Goal: Transaction & Acquisition: Purchase product/service

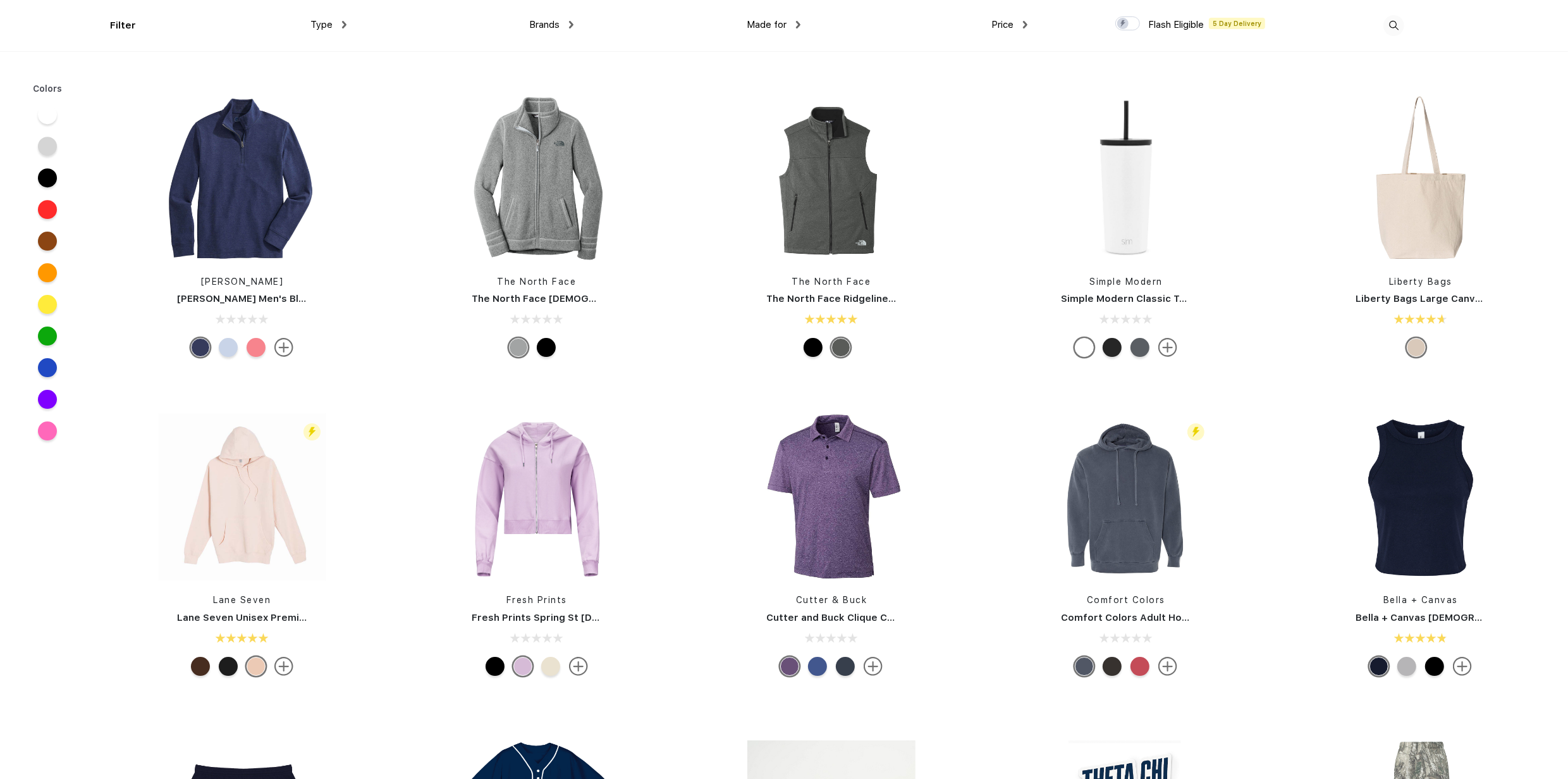
scroll to position [5188, 0]
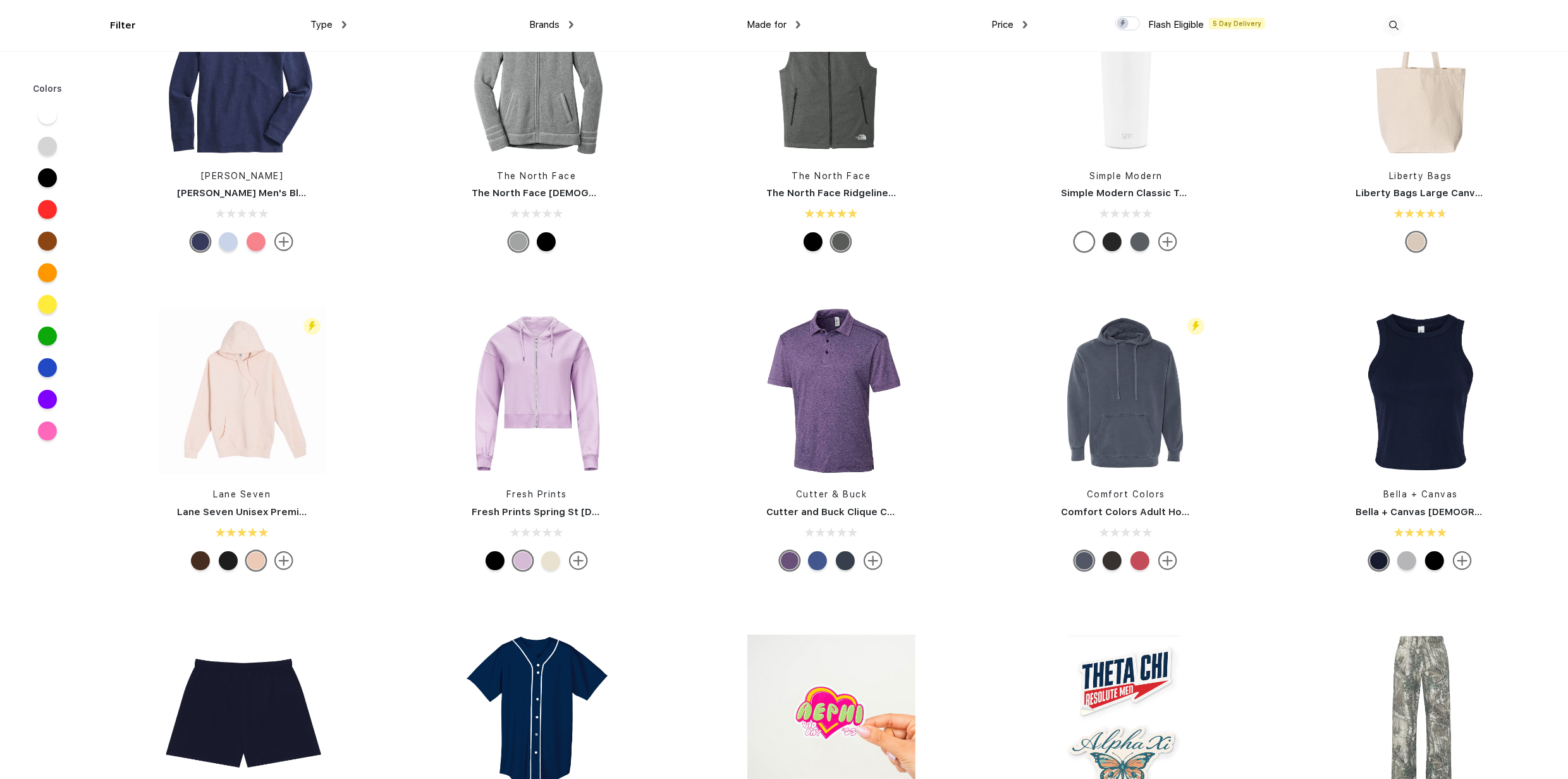
click at [820, 558] on div at bounding box center [817, 561] width 19 height 19
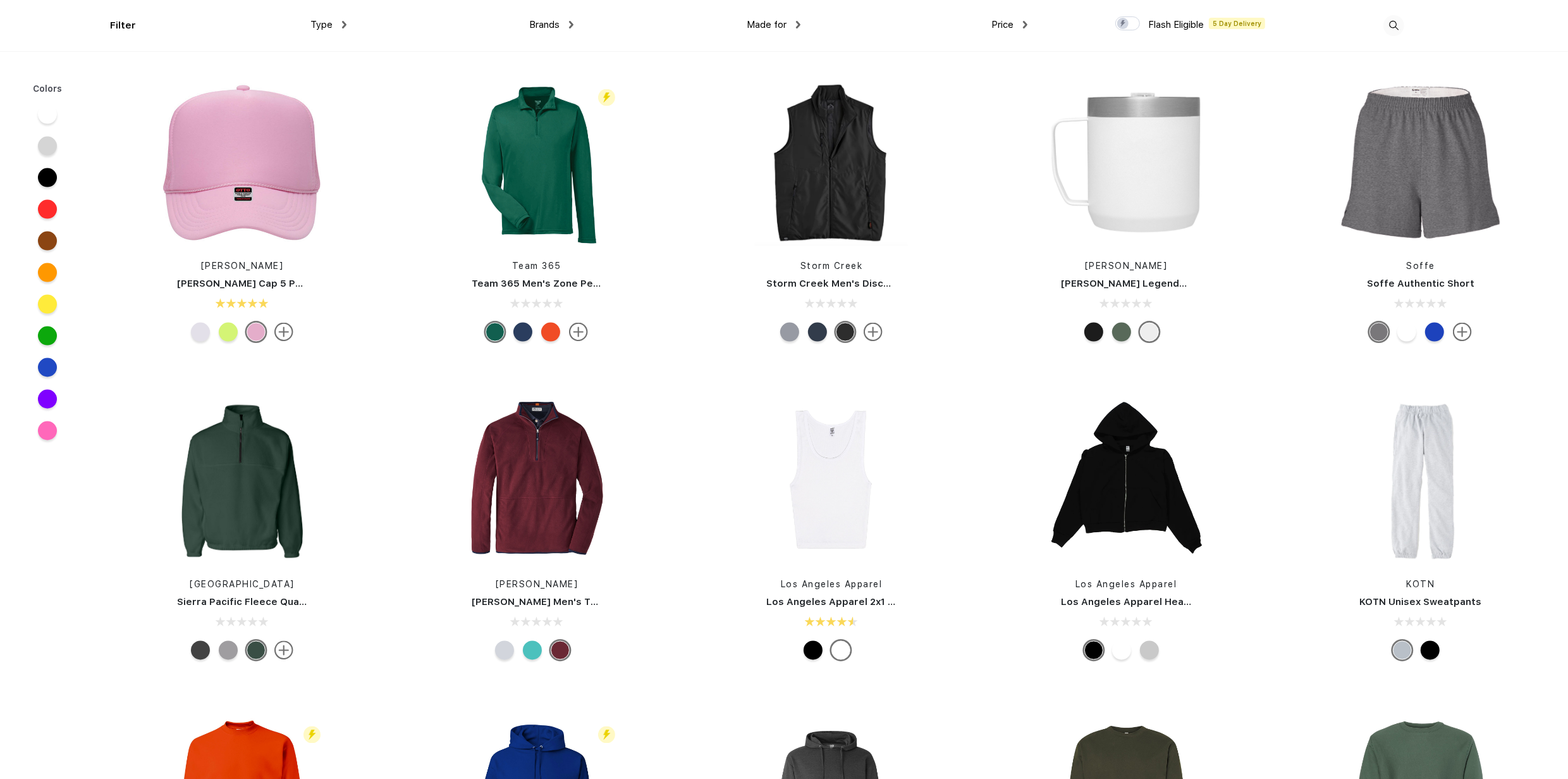
scroll to position [8857, 0]
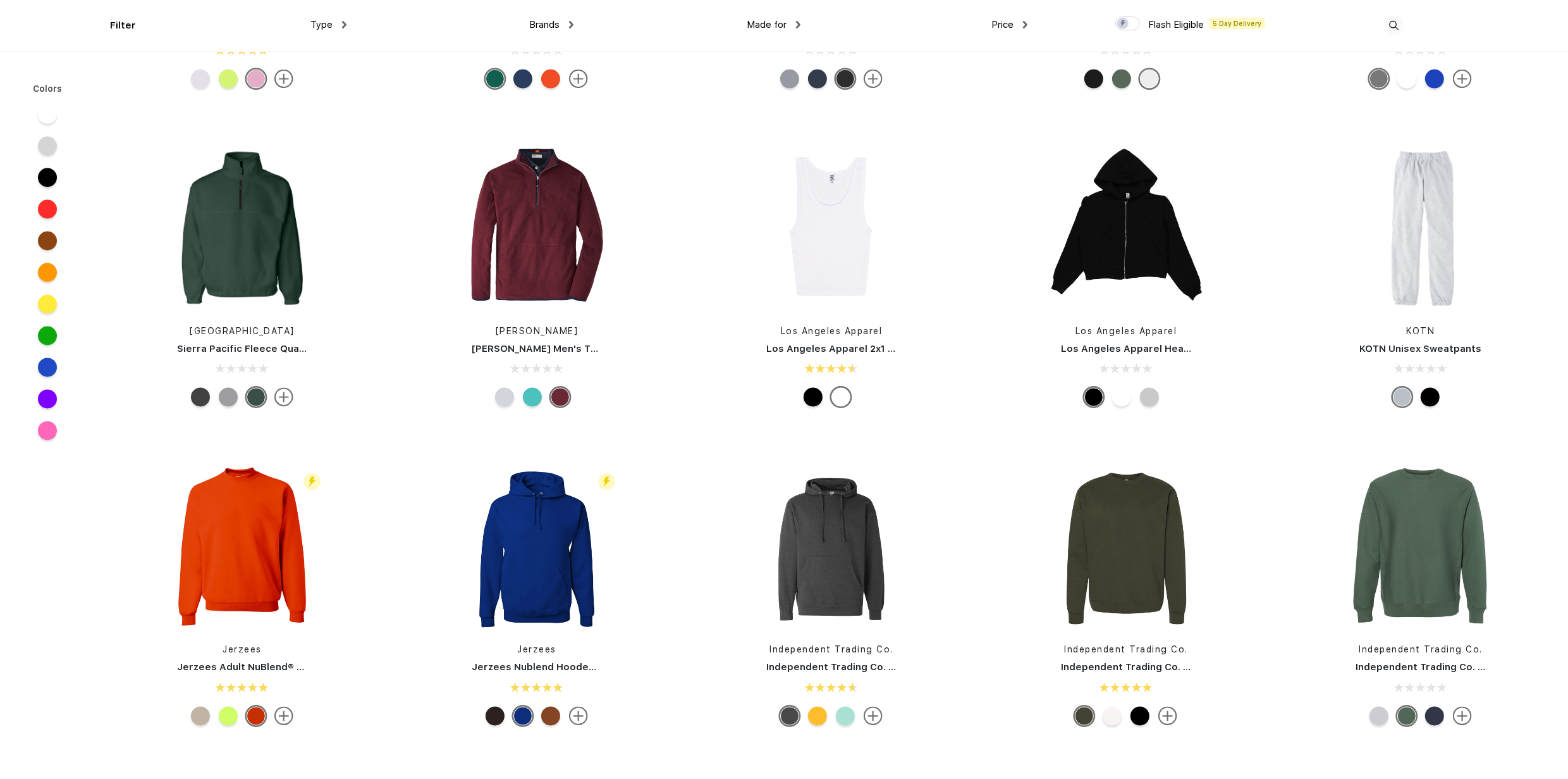
click at [50, 367] on div at bounding box center [47, 367] width 19 height 19
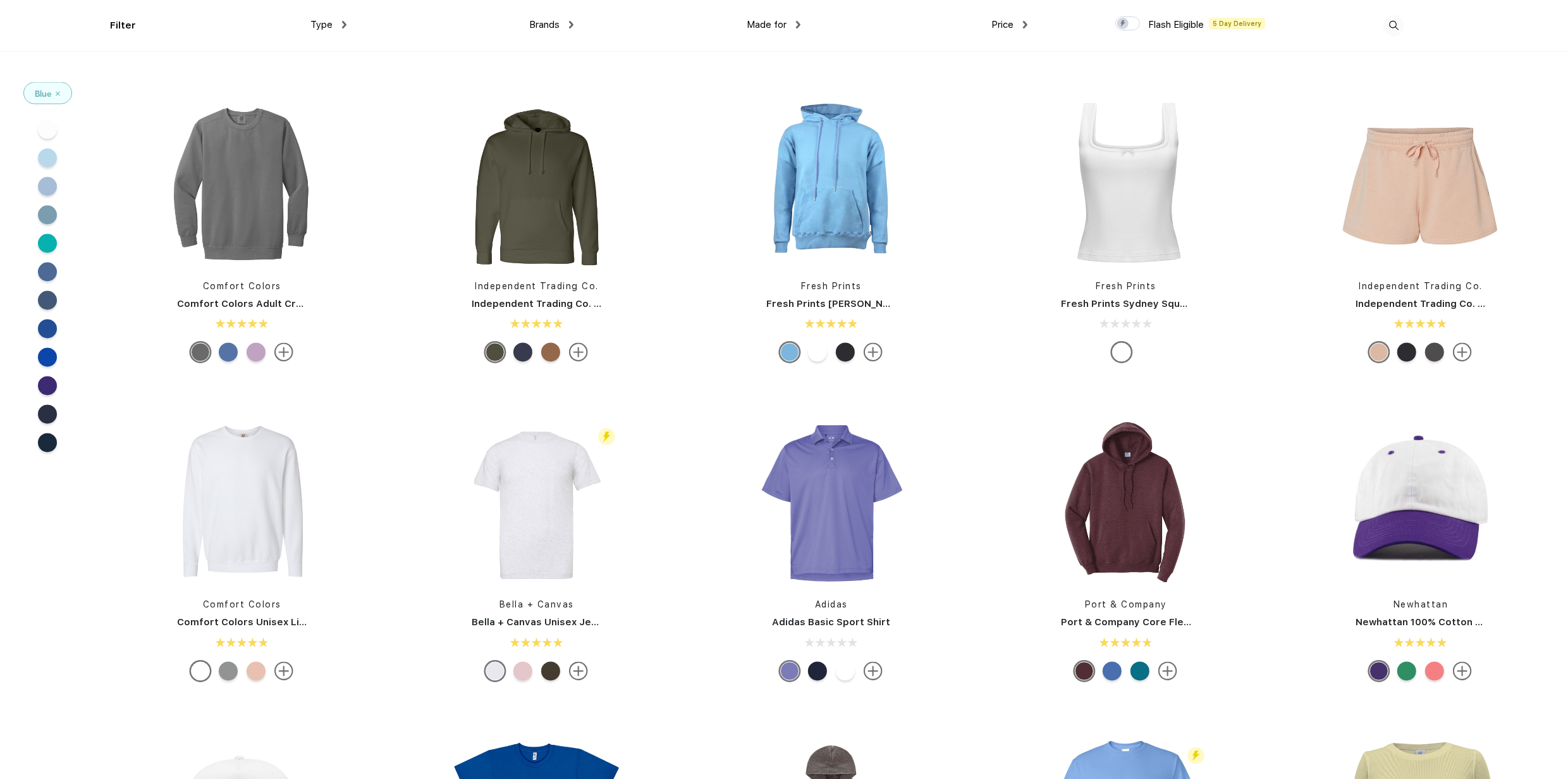
scroll to position [2847, 0]
click at [234, 487] on img at bounding box center [242, 500] width 168 height 168
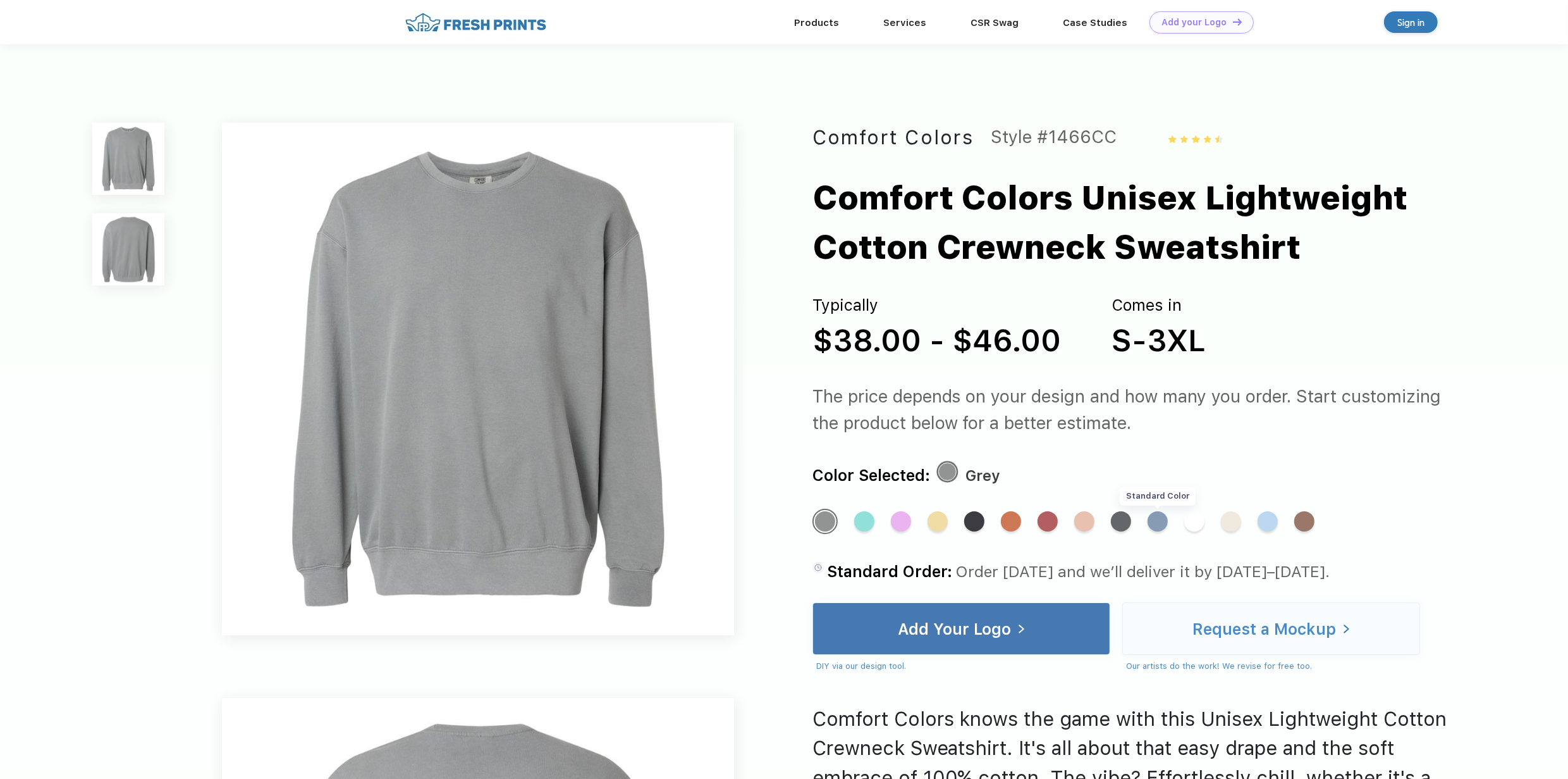
click at [1156, 520] on div "Standard Color" at bounding box center [1157, 521] width 20 height 20
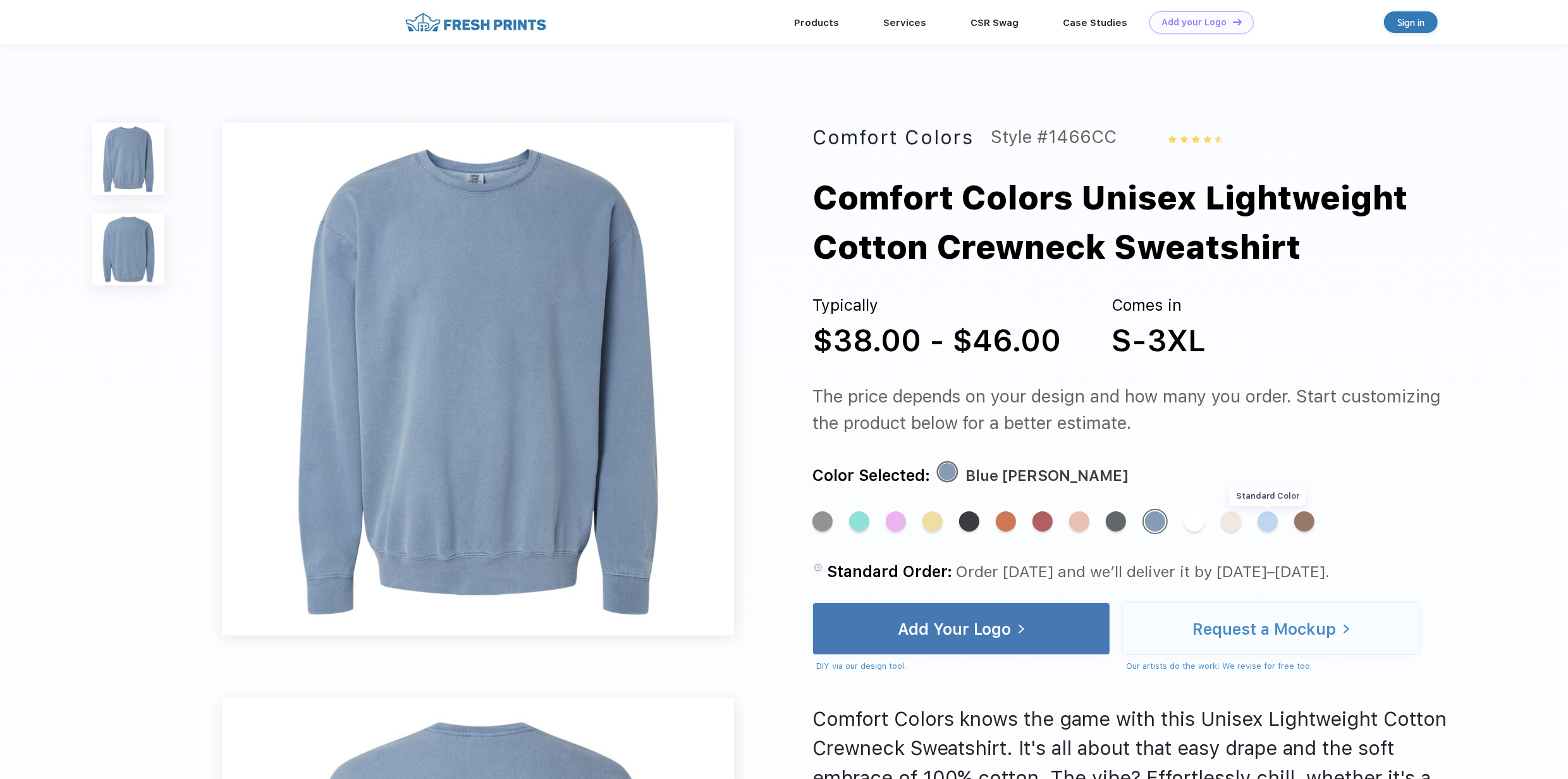
click at [1268, 524] on div "Standard Color" at bounding box center [1267, 521] width 20 height 20
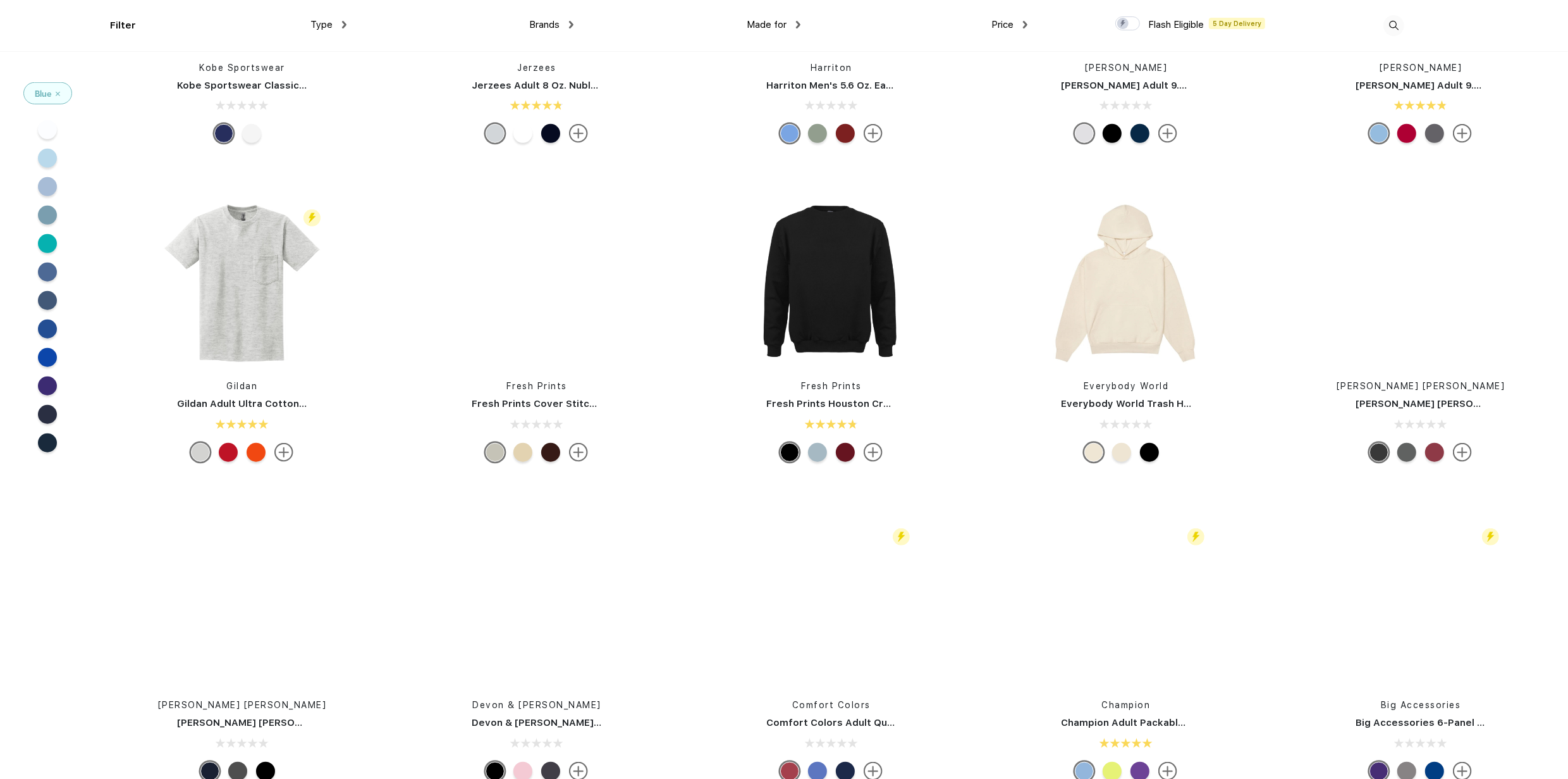
scroll to position [7403, 0]
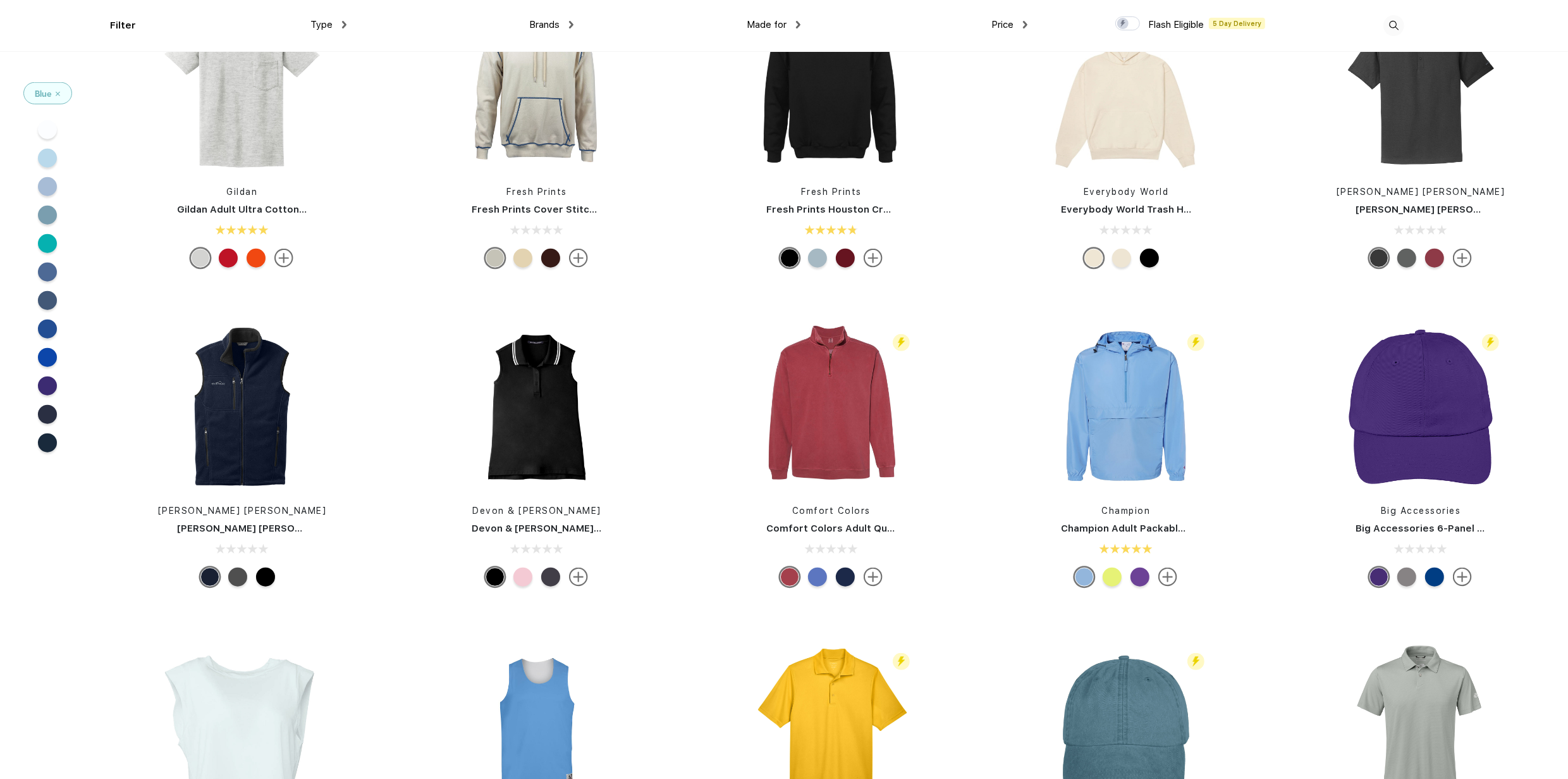
click at [522, 579] on div at bounding box center [522, 576] width 19 height 19
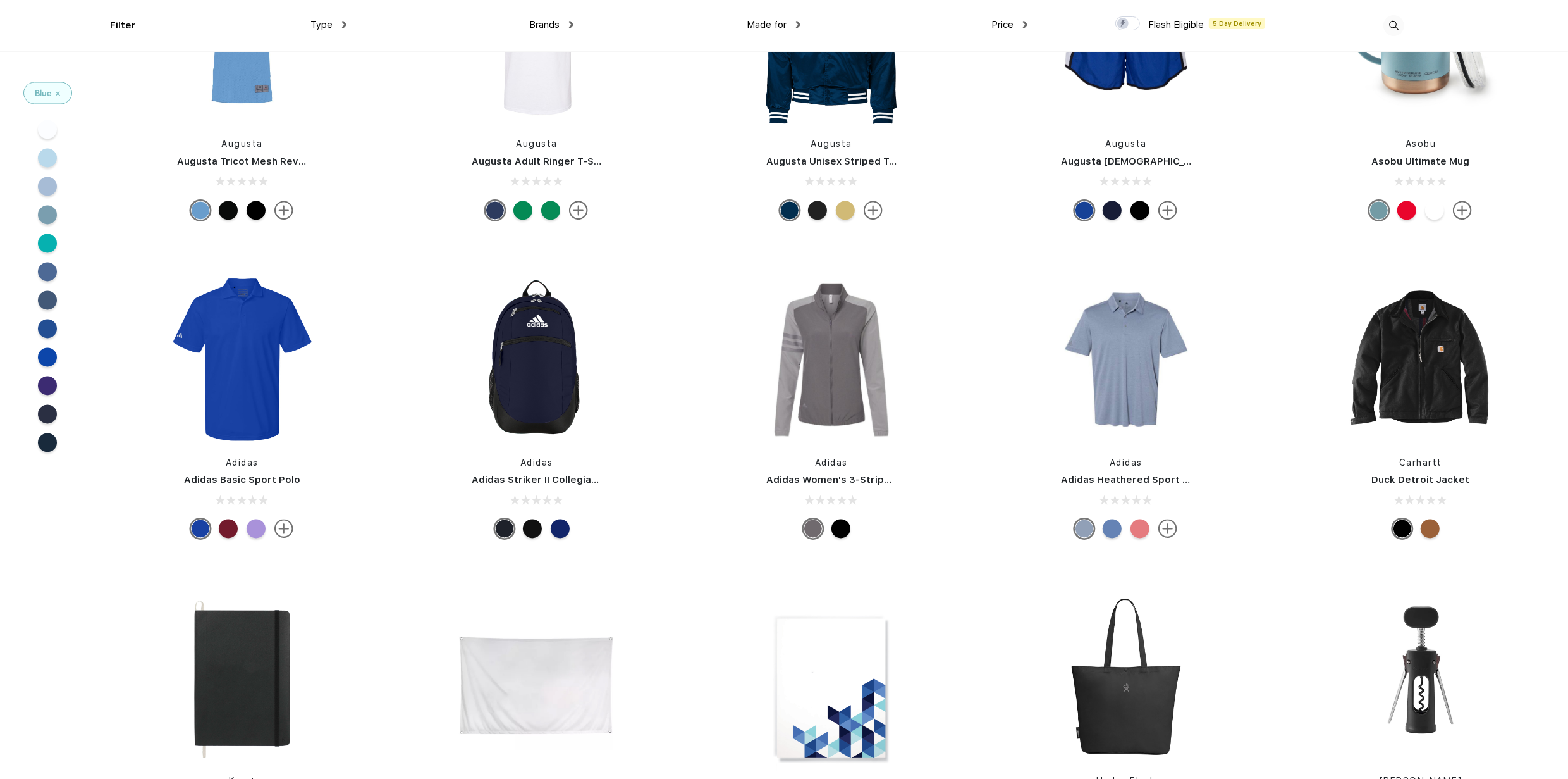
scroll to position [15311, 0]
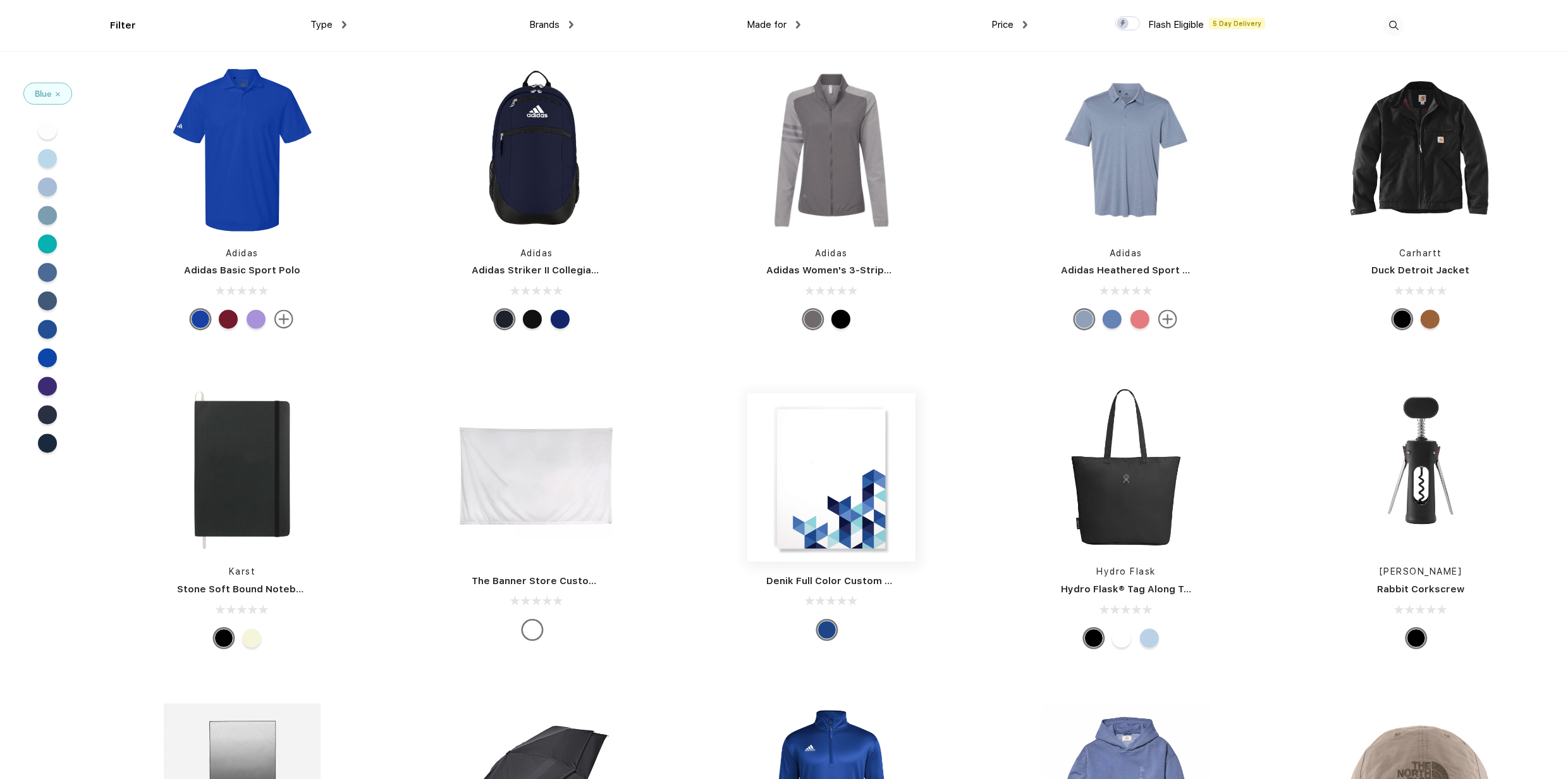
click at [848, 494] on img at bounding box center [831, 477] width 168 height 168
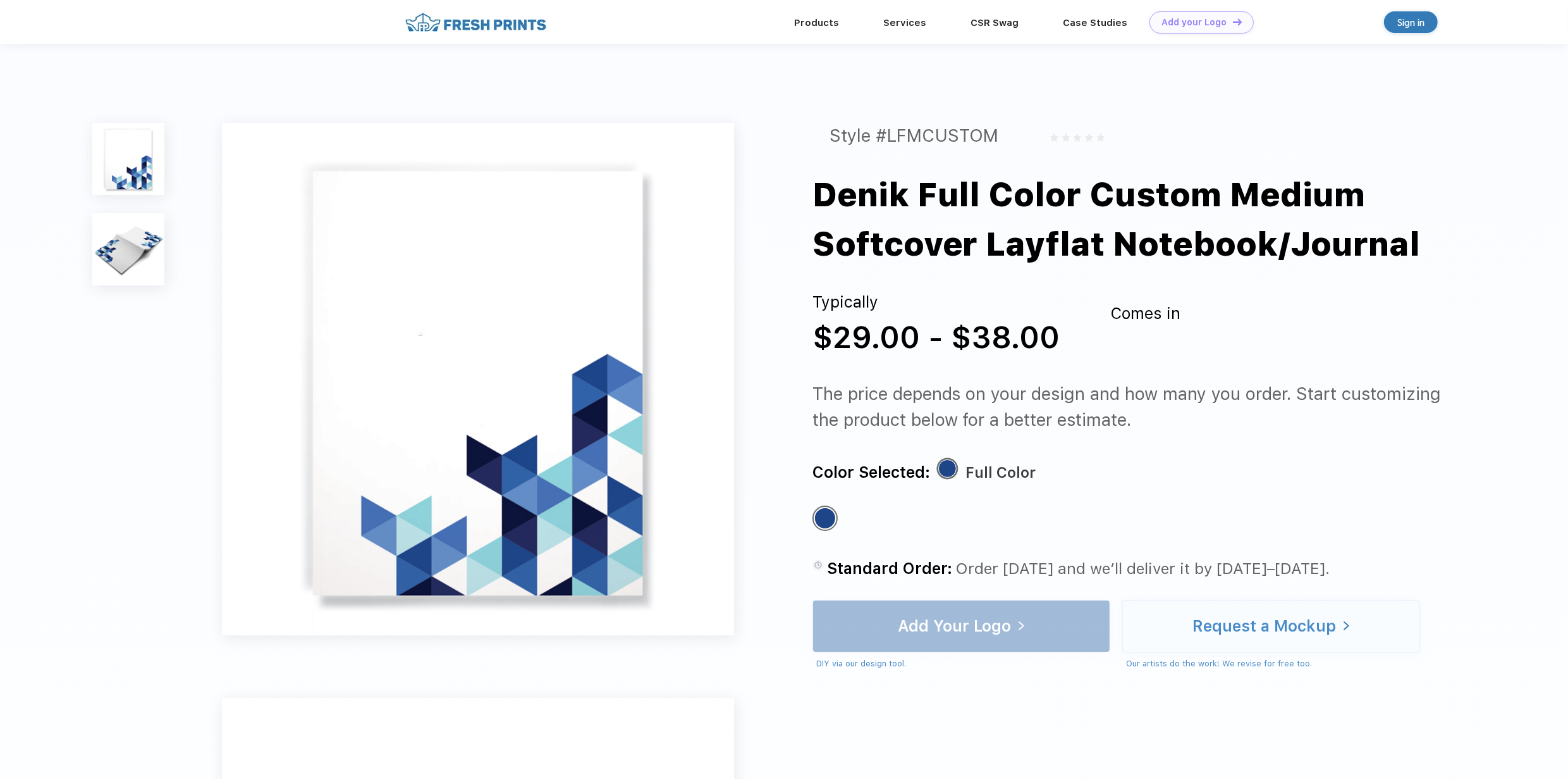
click at [139, 245] on img at bounding box center [128, 250] width 72 height 72
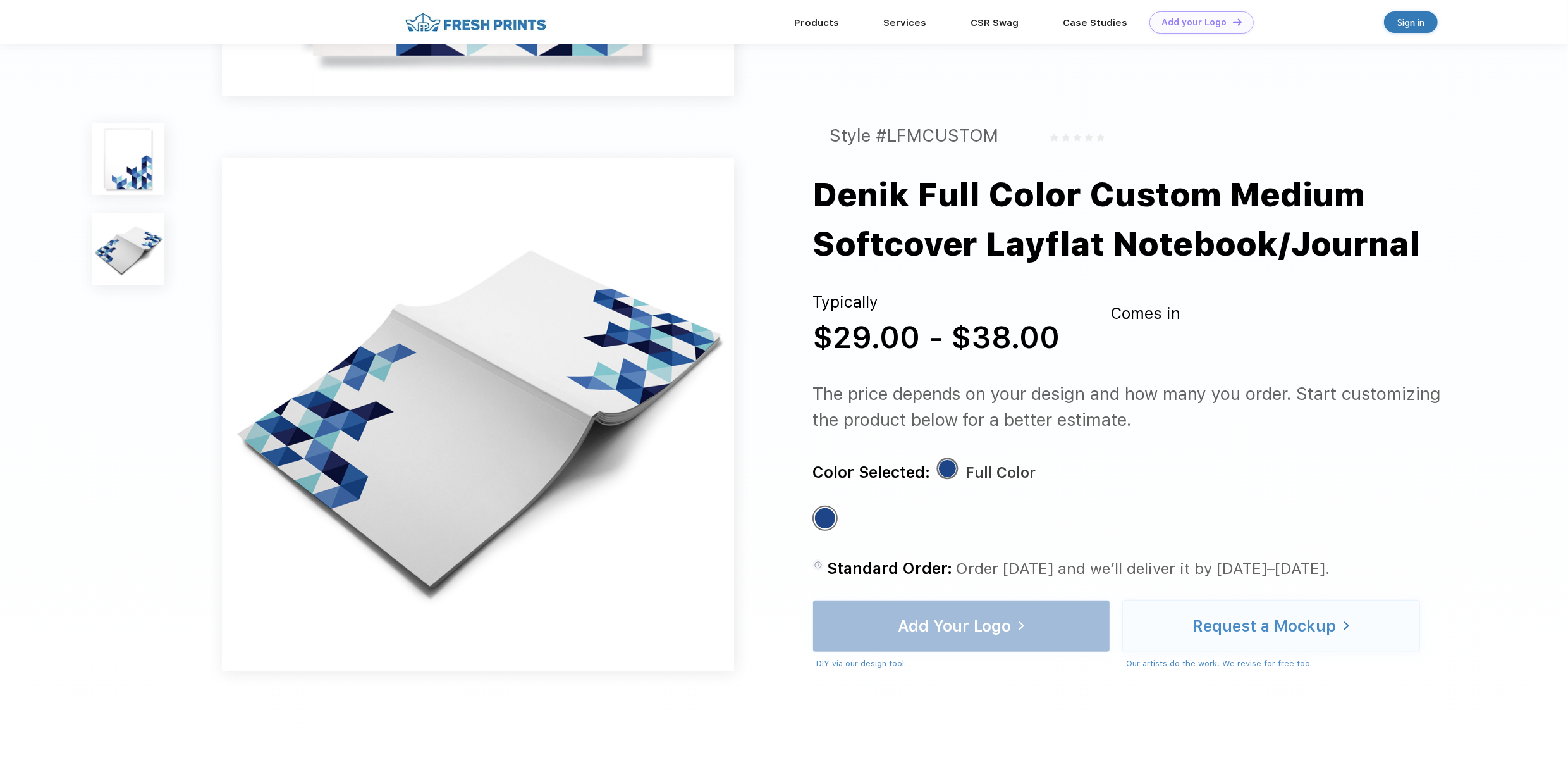
scroll to position [567, 0]
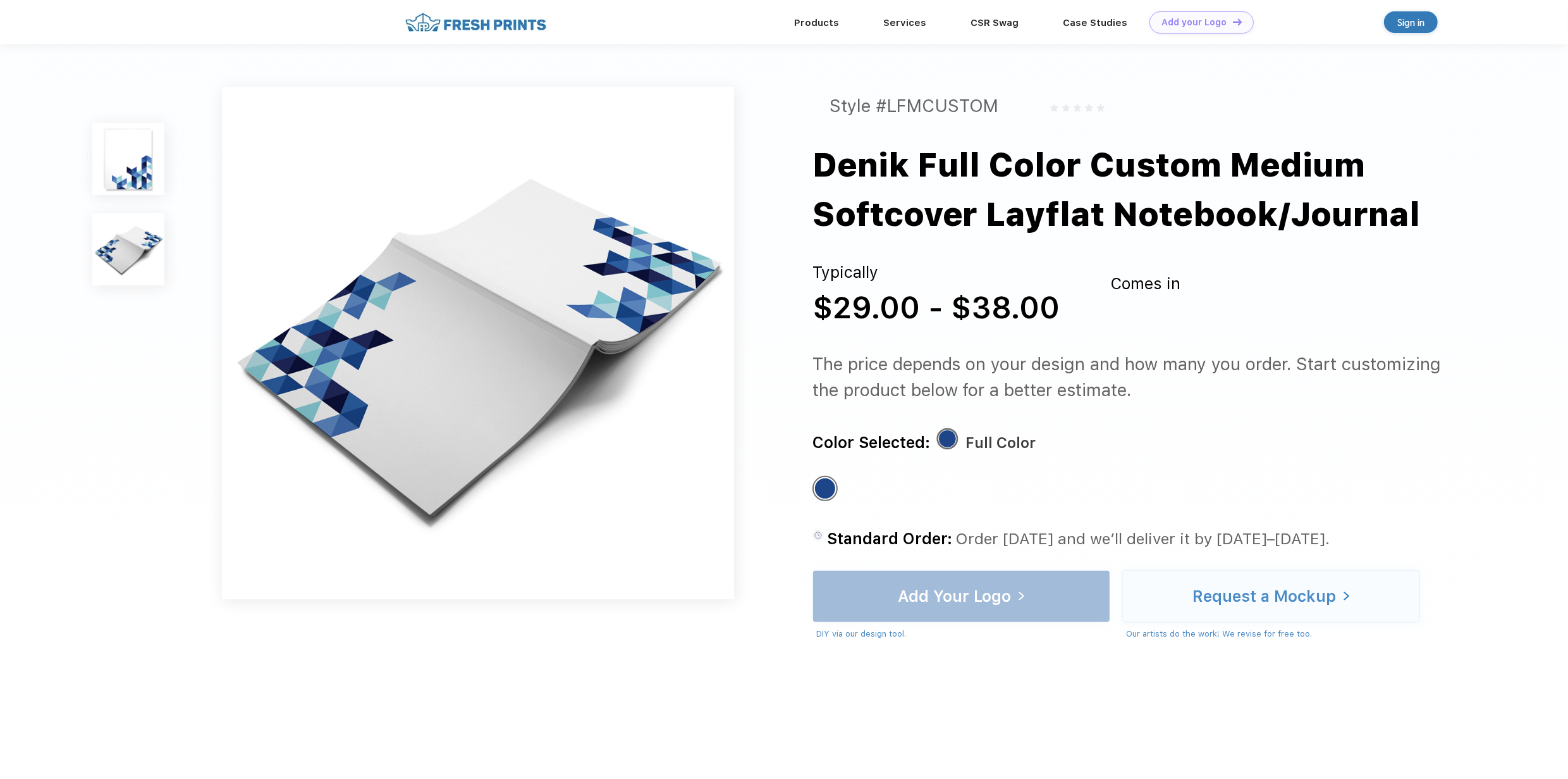
click at [144, 168] on img at bounding box center [128, 159] width 72 height 72
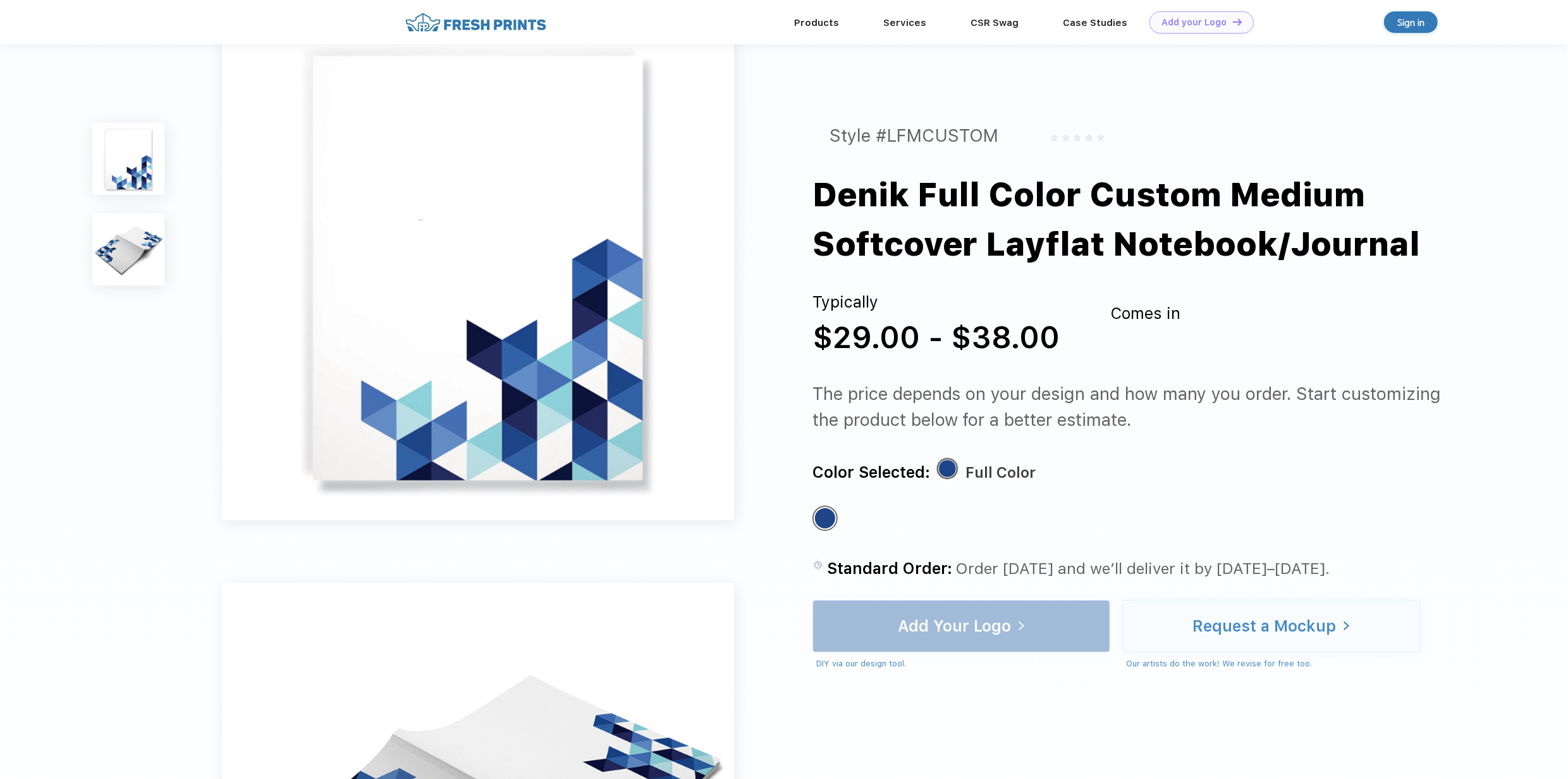
scroll to position [0, 0]
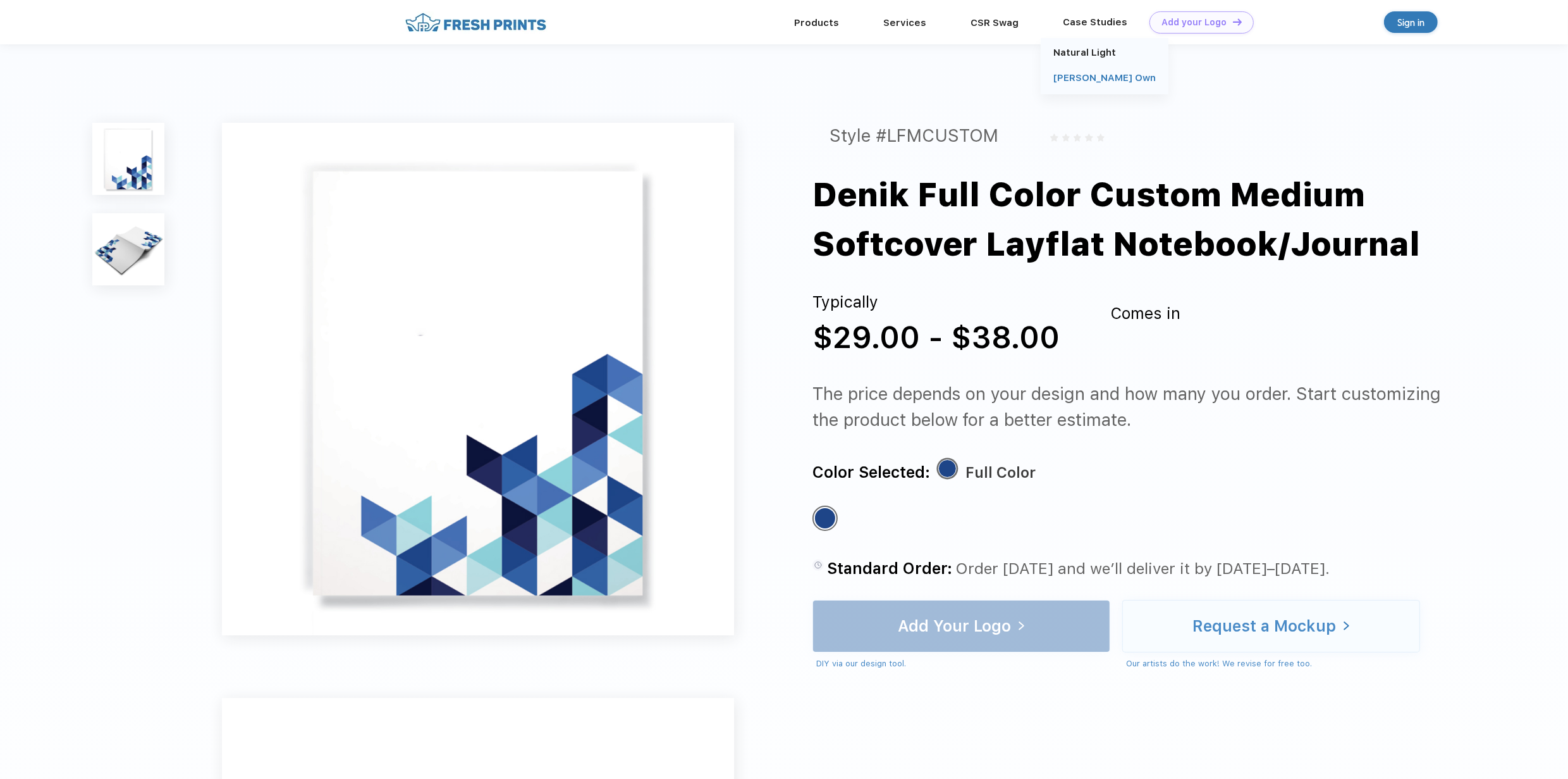
click at [1114, 73] on link "[PERSON_NAME] Own" at bounding box center [1104, 78] width 102 height 12
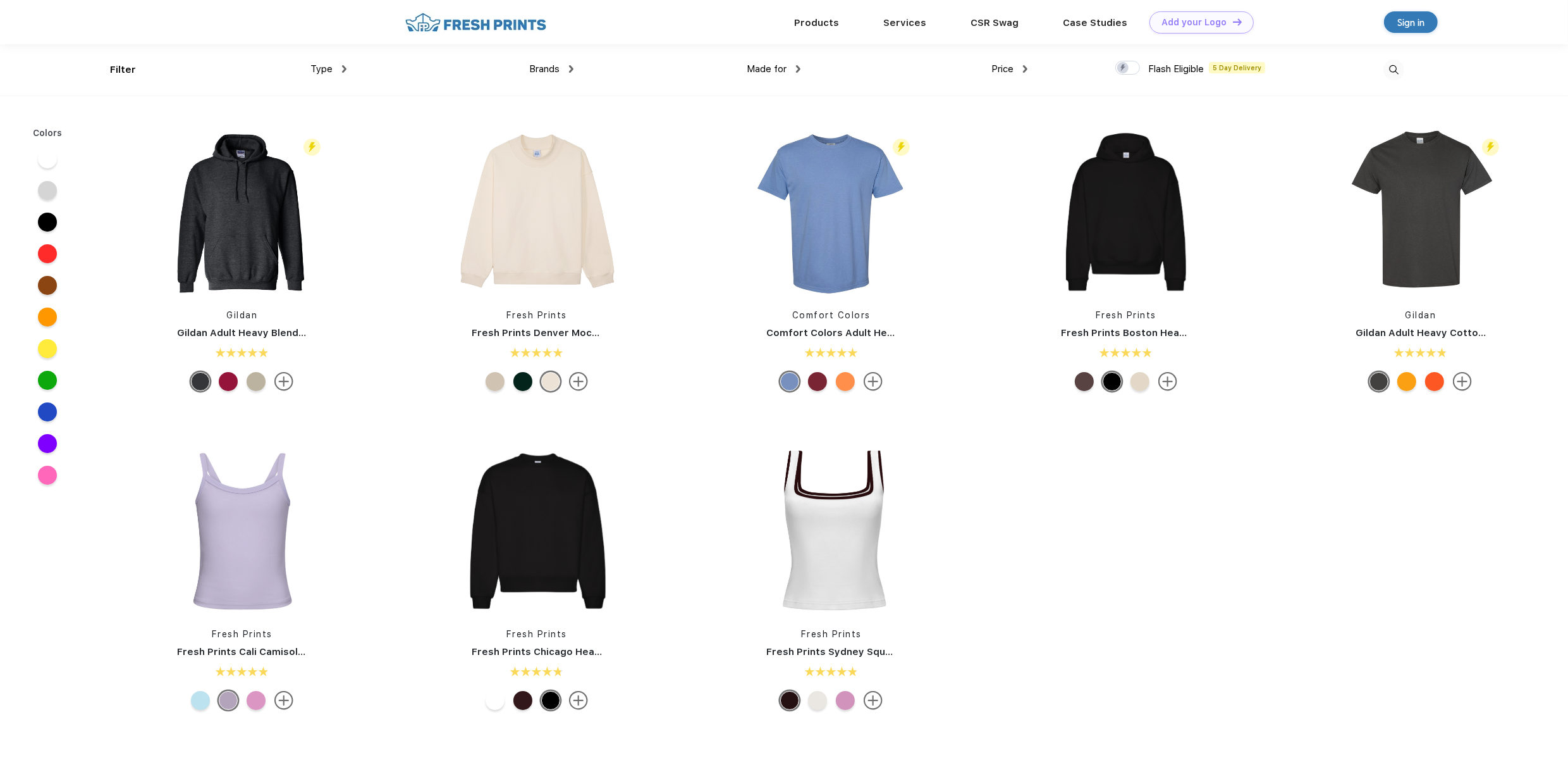
scroll to position [1, 0]
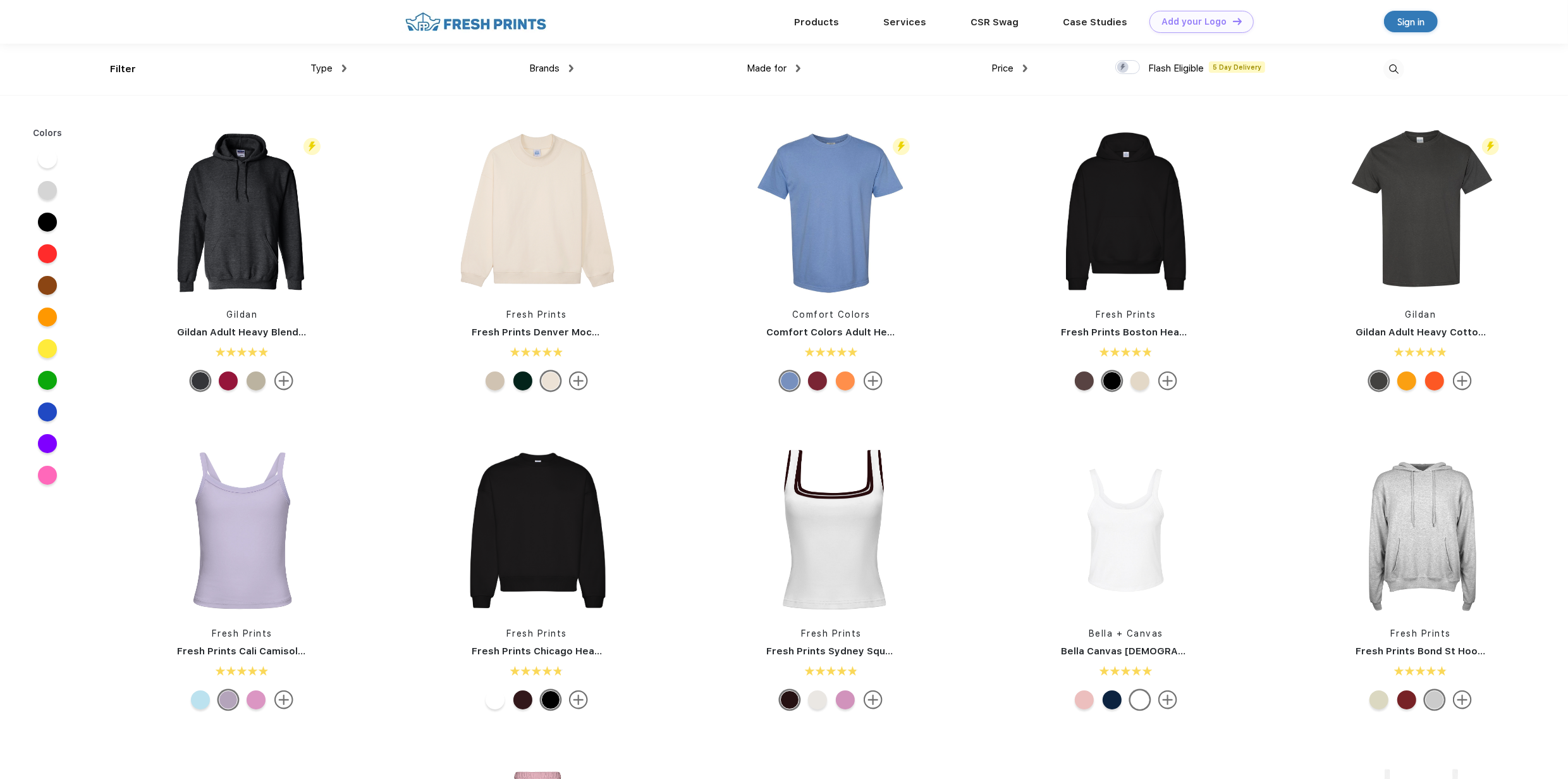
click at [769, 61] on div "Made for" at bounding box center [774, 68] width 54 height 14
click at [750, 139] on div "Women" at bounding box center [747, 134] width 31 height 13
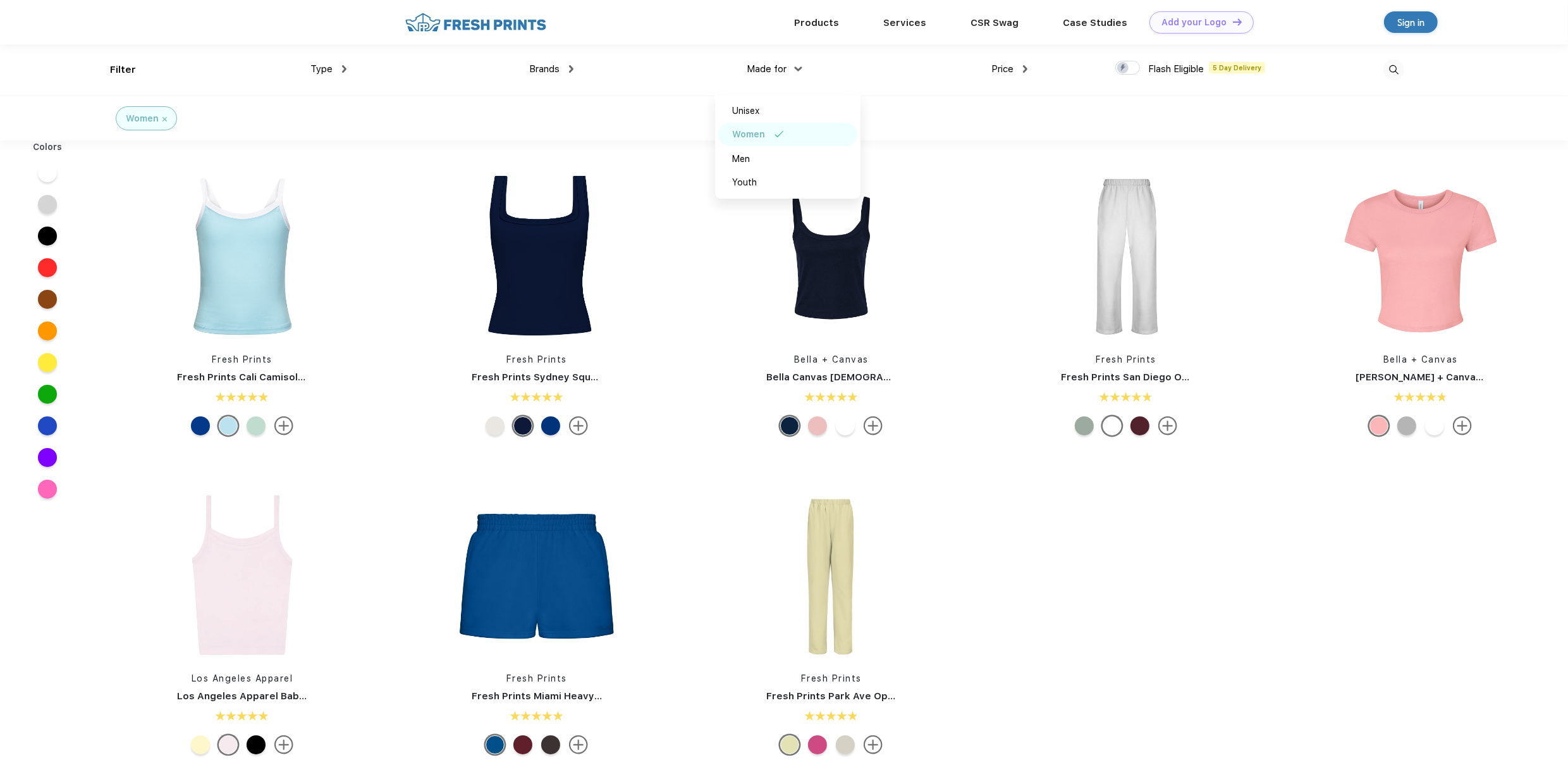
click at [674, 79] on div "Made for Unisex Women Men Youth" at bounding box center [687, 70] width 227 height 51
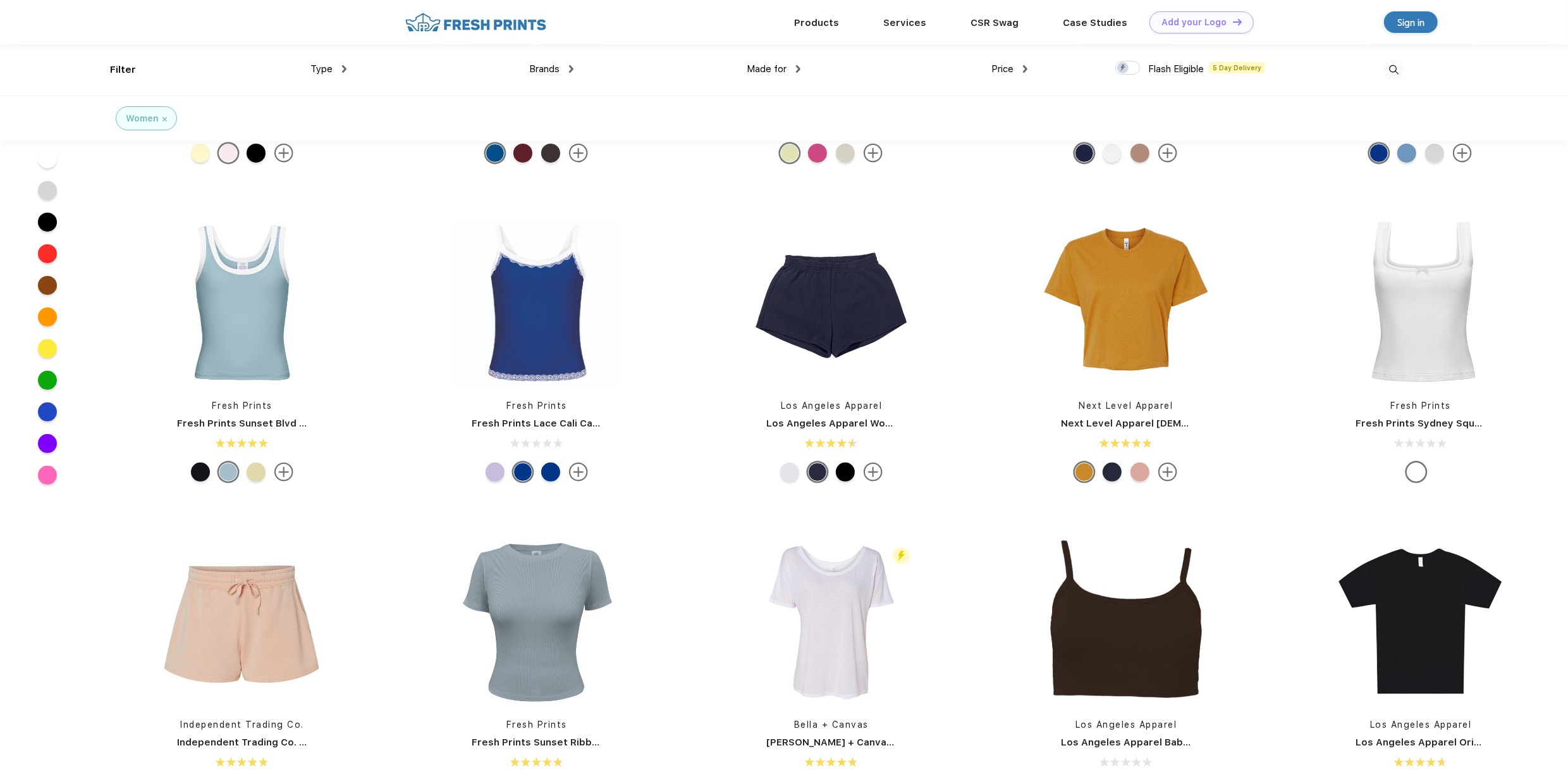
scroll to position [380, 0]
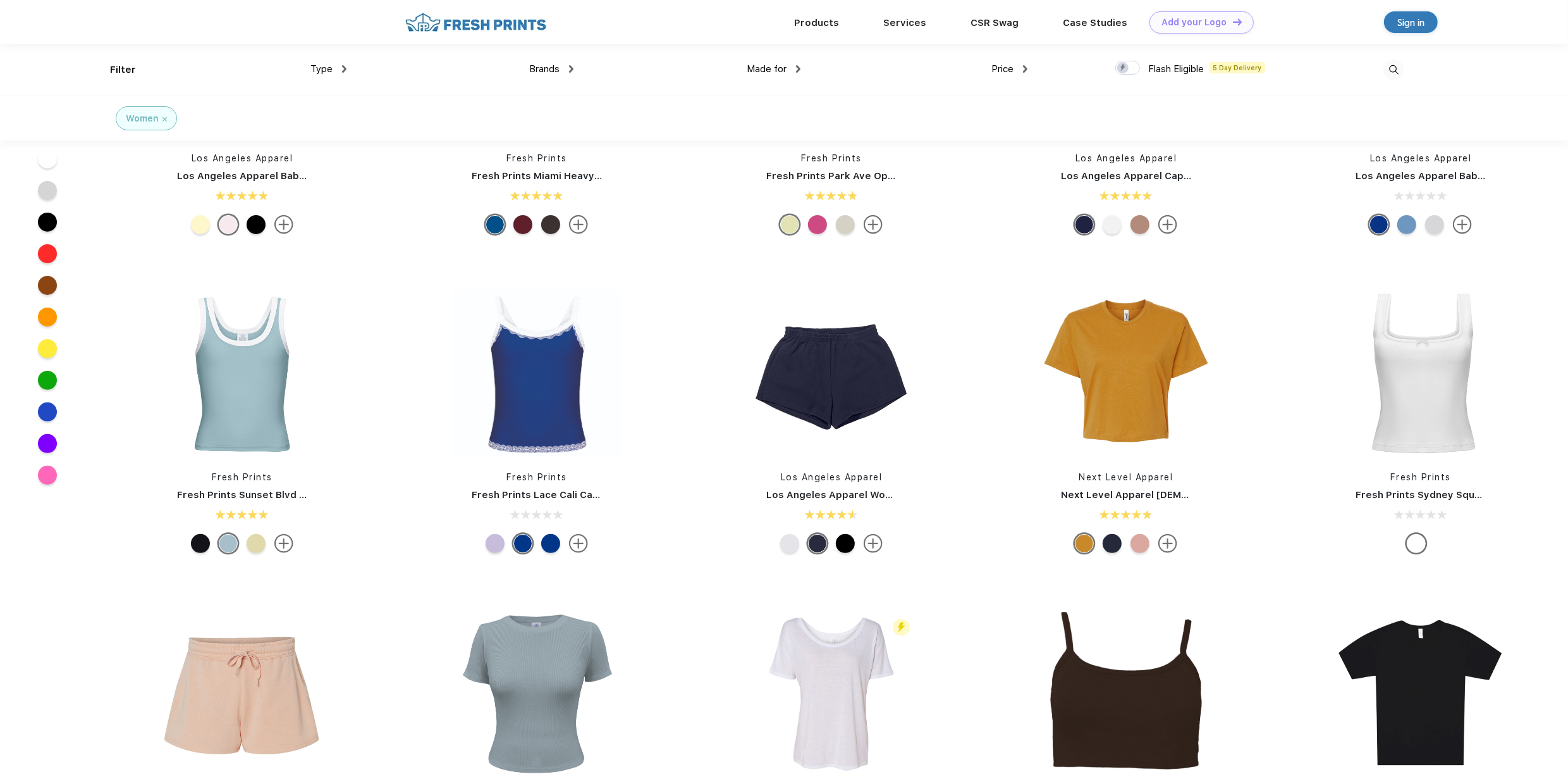
click at [342, 70] on img at bounding box center [343, 69] width 4 height 8
click at [330, 250] on div "Jackets" at bounding box center [352, 251] width 139 height 24
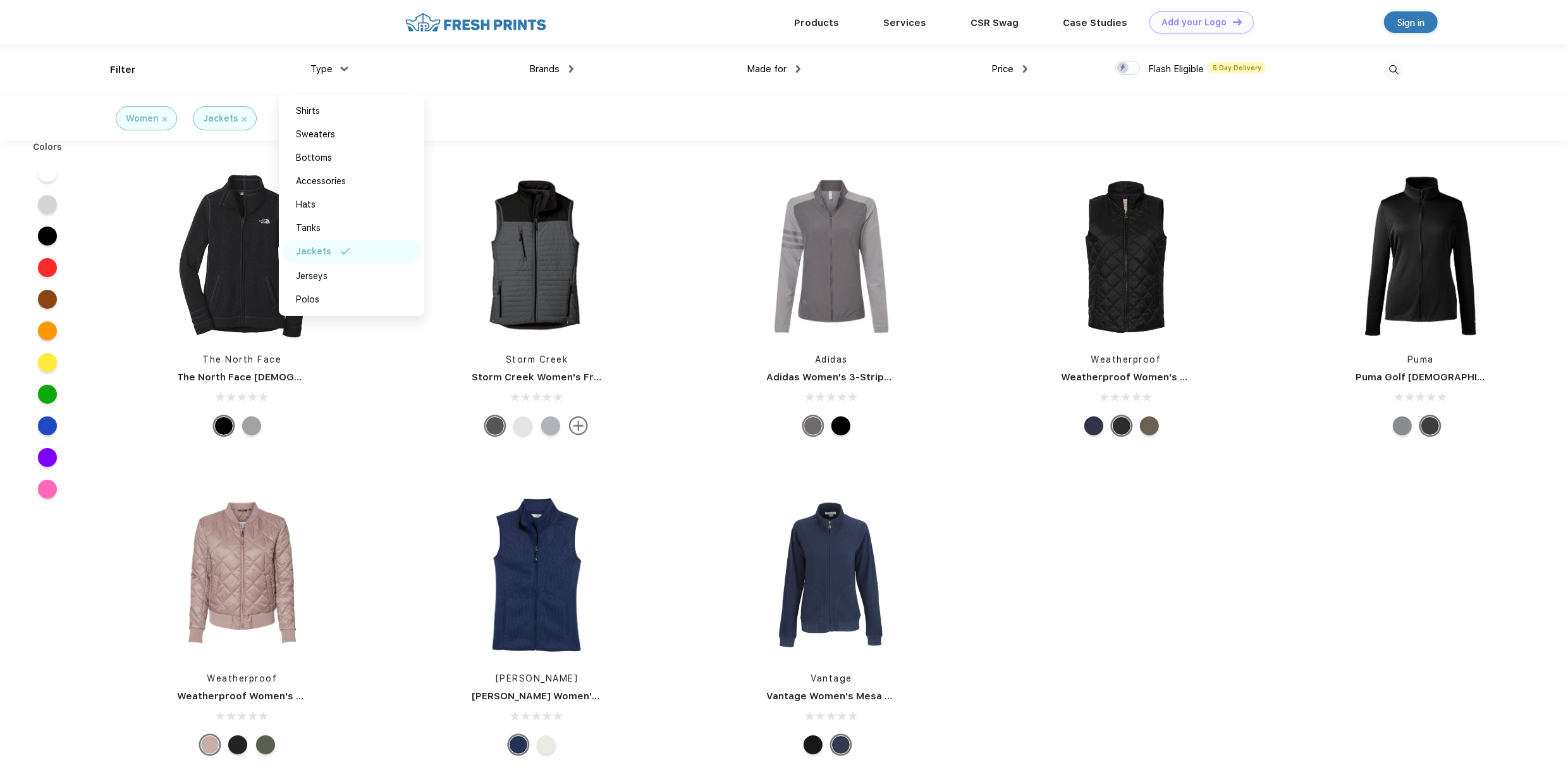
click at [666, 173] on div "Storm Creek Storm Creek Women's Front Runner Vest" at bounding box center [537, 306] width 295 height 268
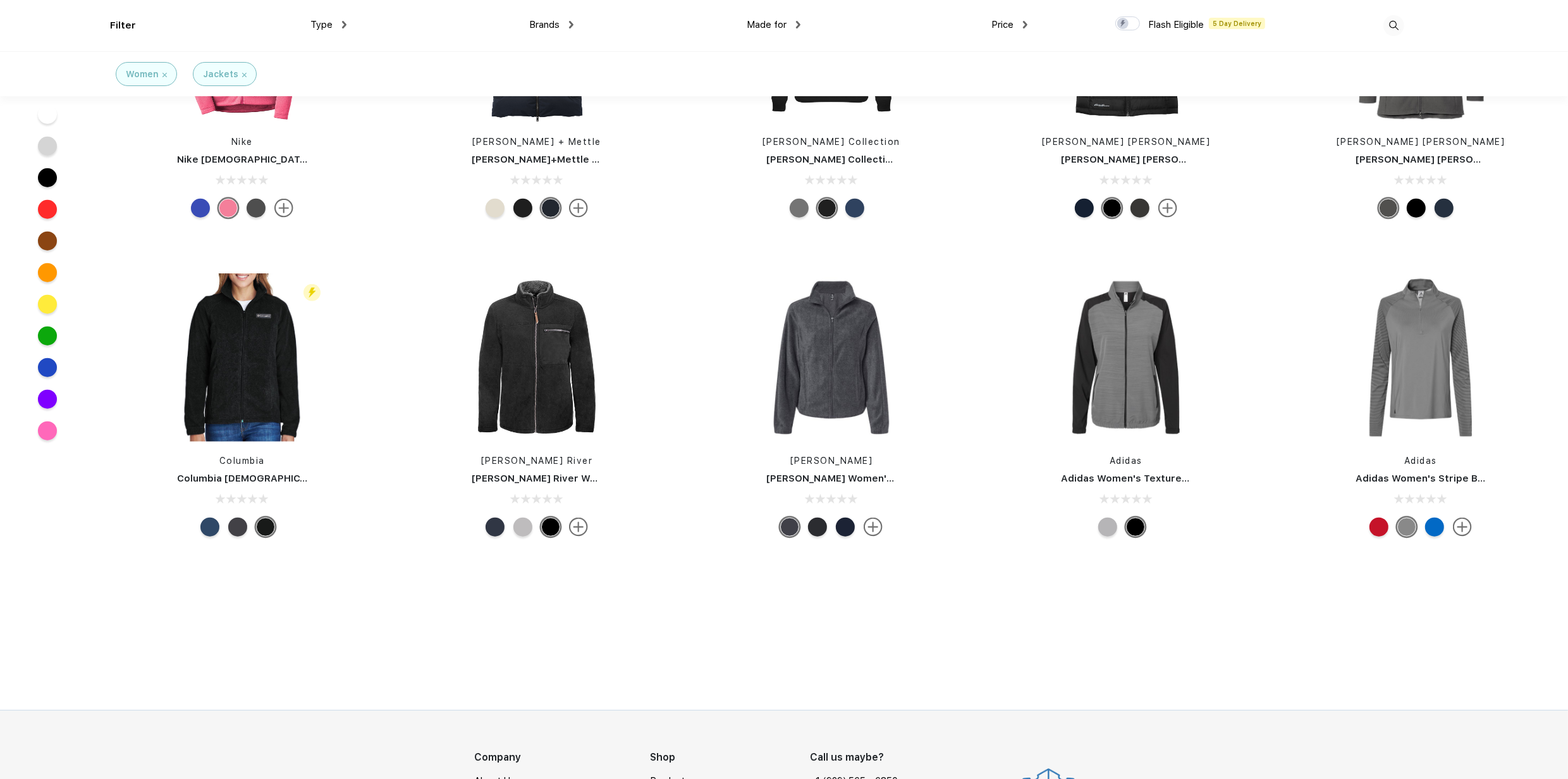
scroll to position [1582, 0]
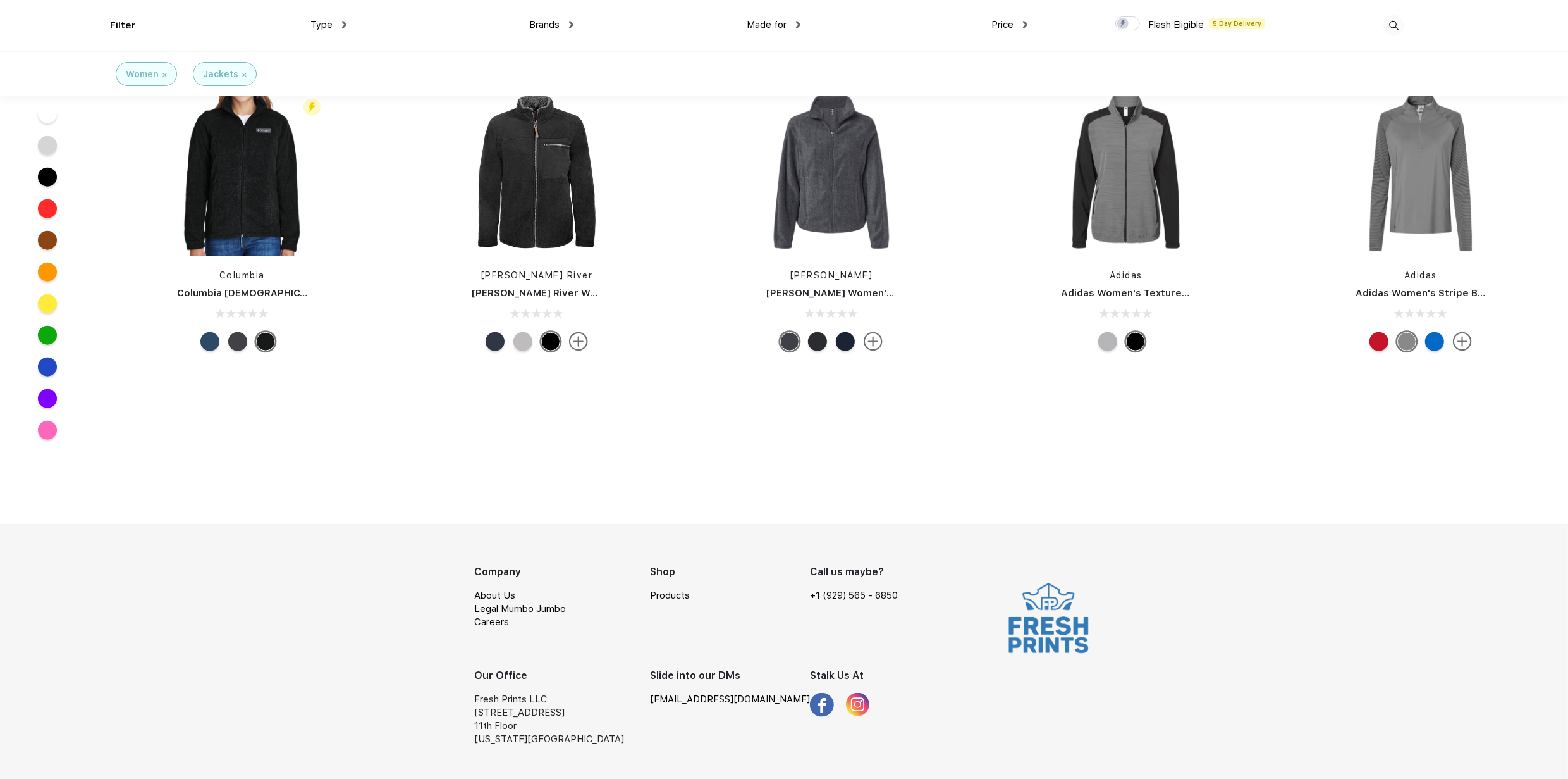
click at [1434, 345] on div at bounding box center [1434, 341] width 19 height 19
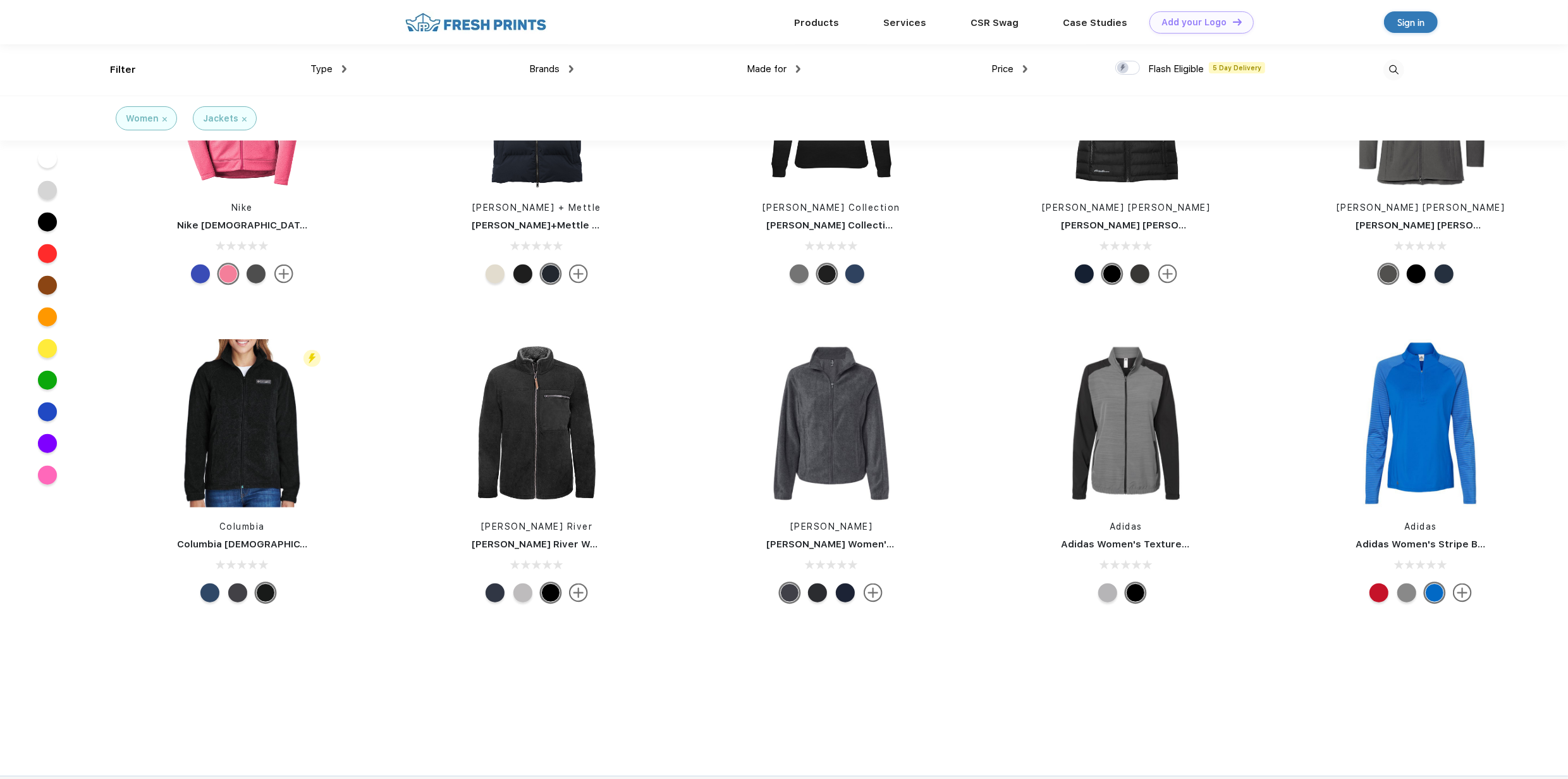
scroll to position [1228, 0]
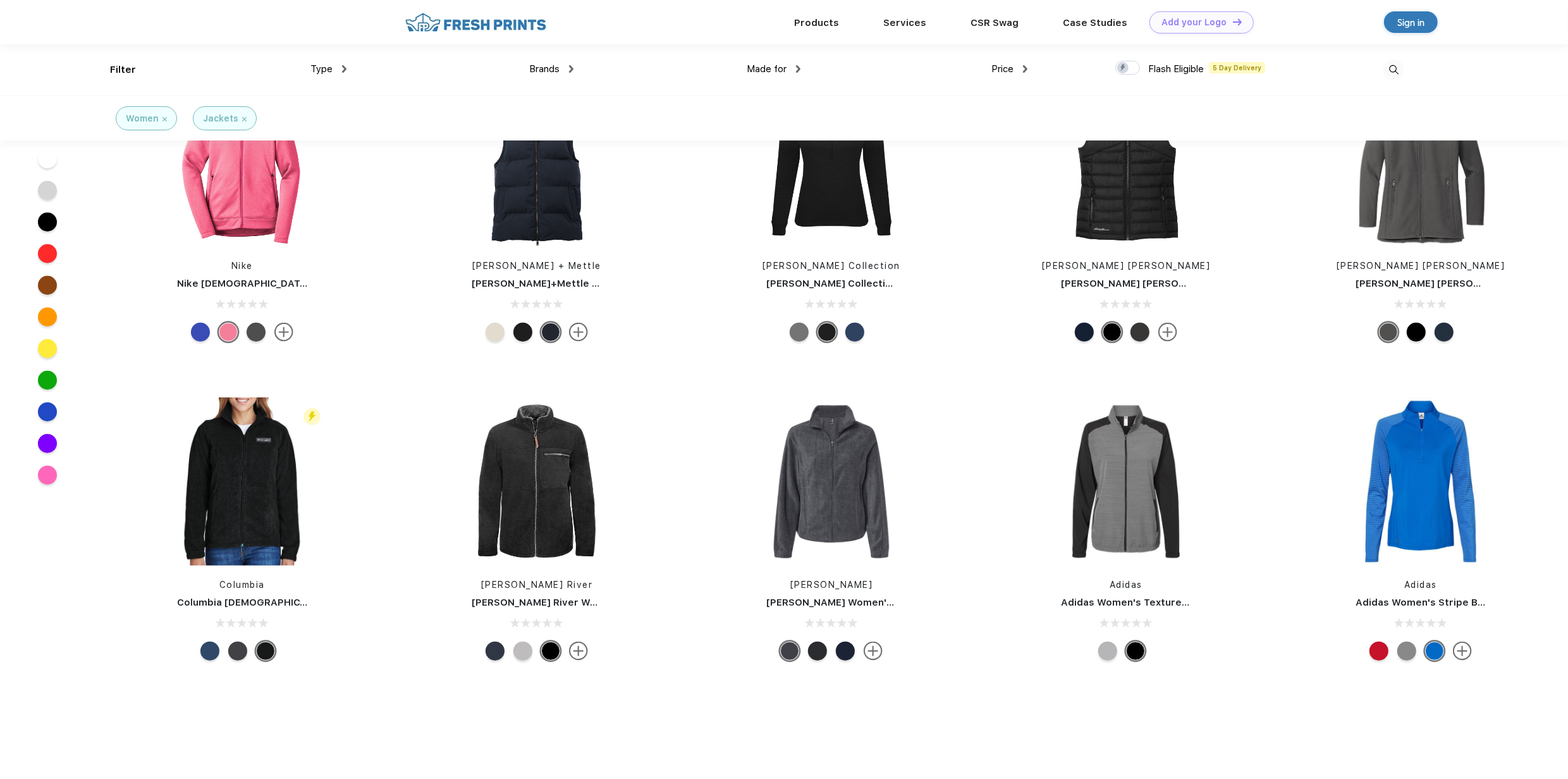
click at [1109, 651] on div at bounding box center [1108, 650] width 19 height 19
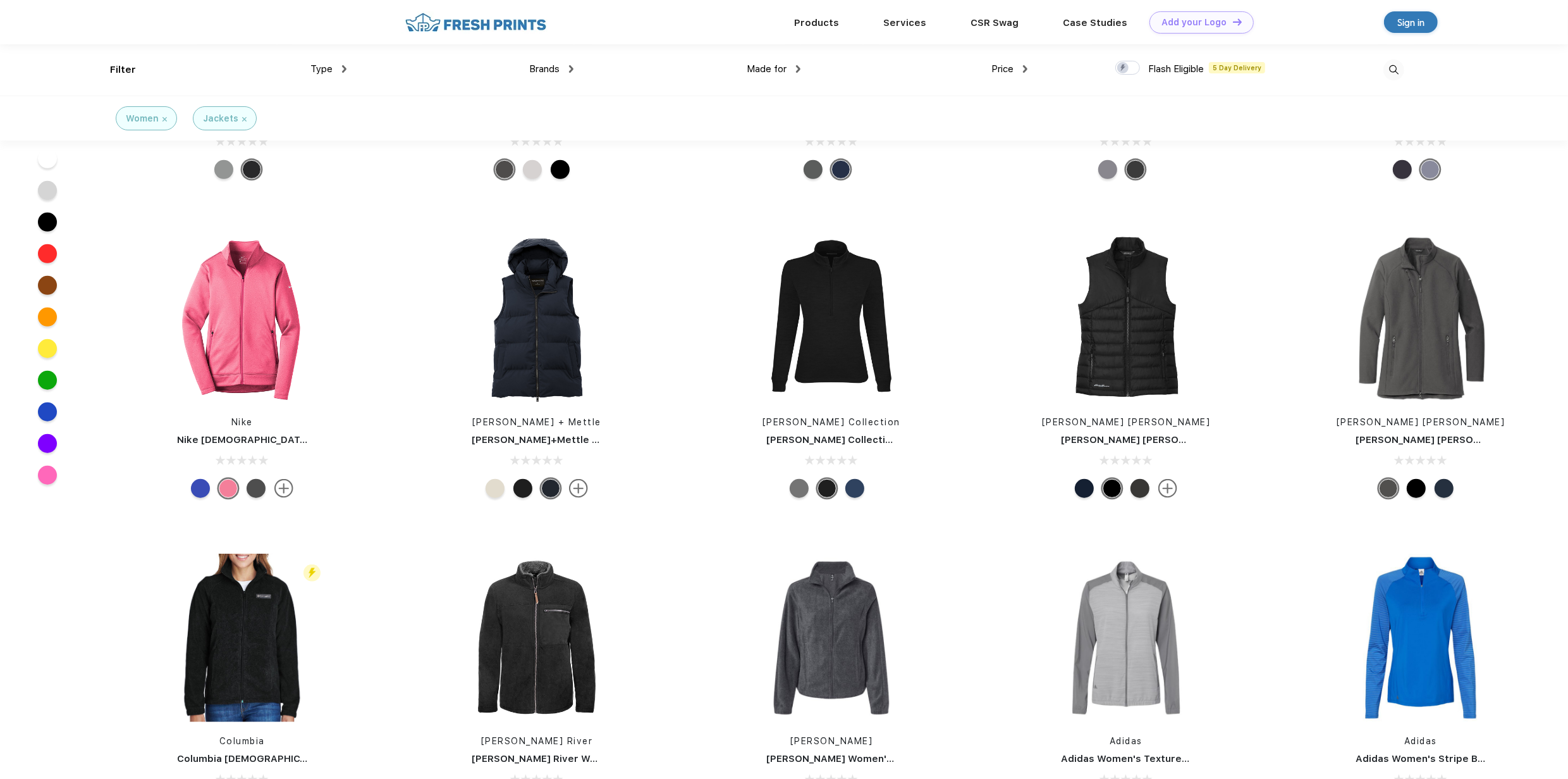
scroll to position [1038, 0]
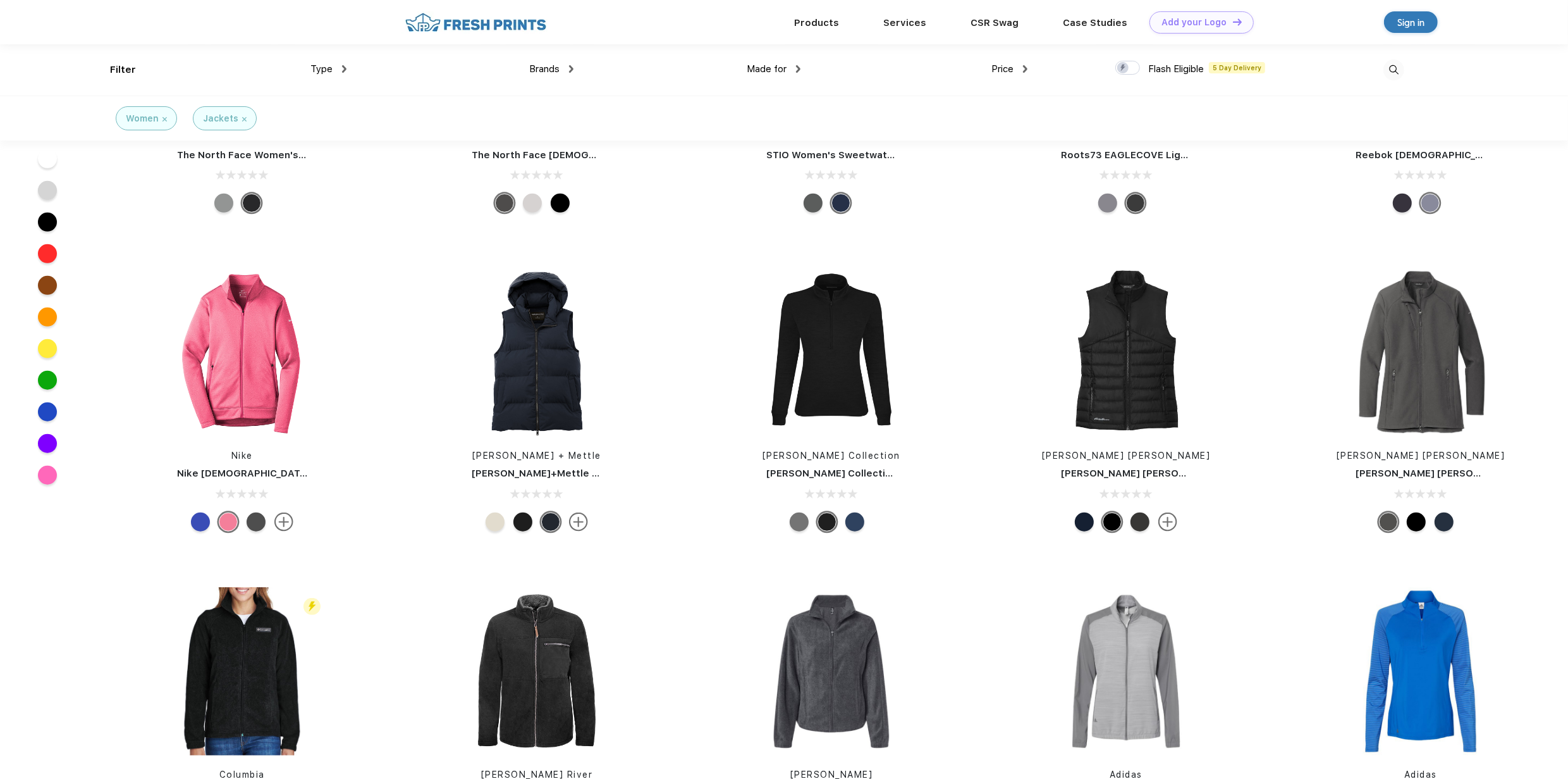
click at [860, 524] on div at bounding box center [855, 522] width 19 height 19
click at [200, 523] on div at bounding box center [200, 522] width 19 height 19
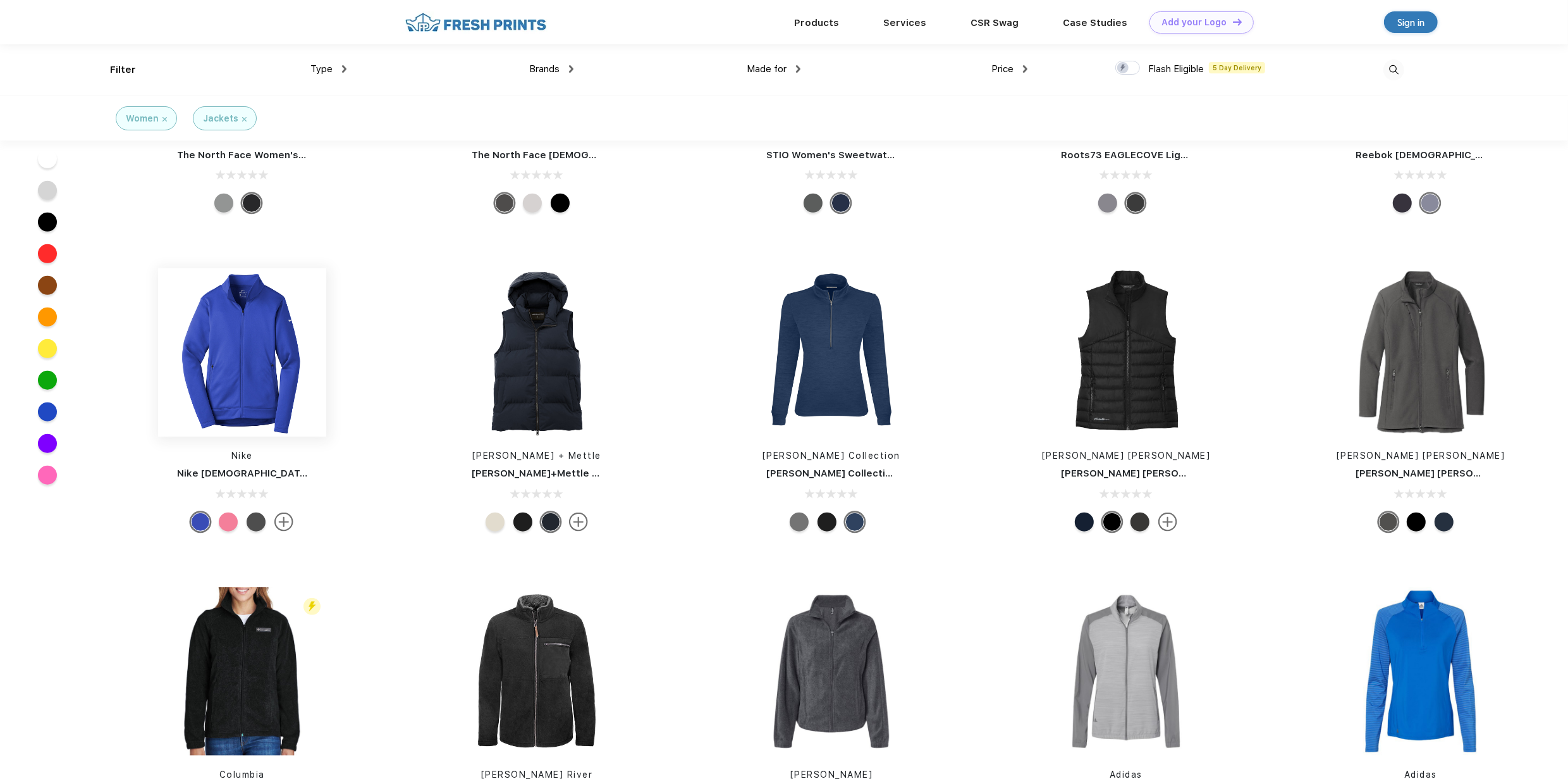
click at [228, 332] on img at bounding box center [242, 352] width 168 height 168
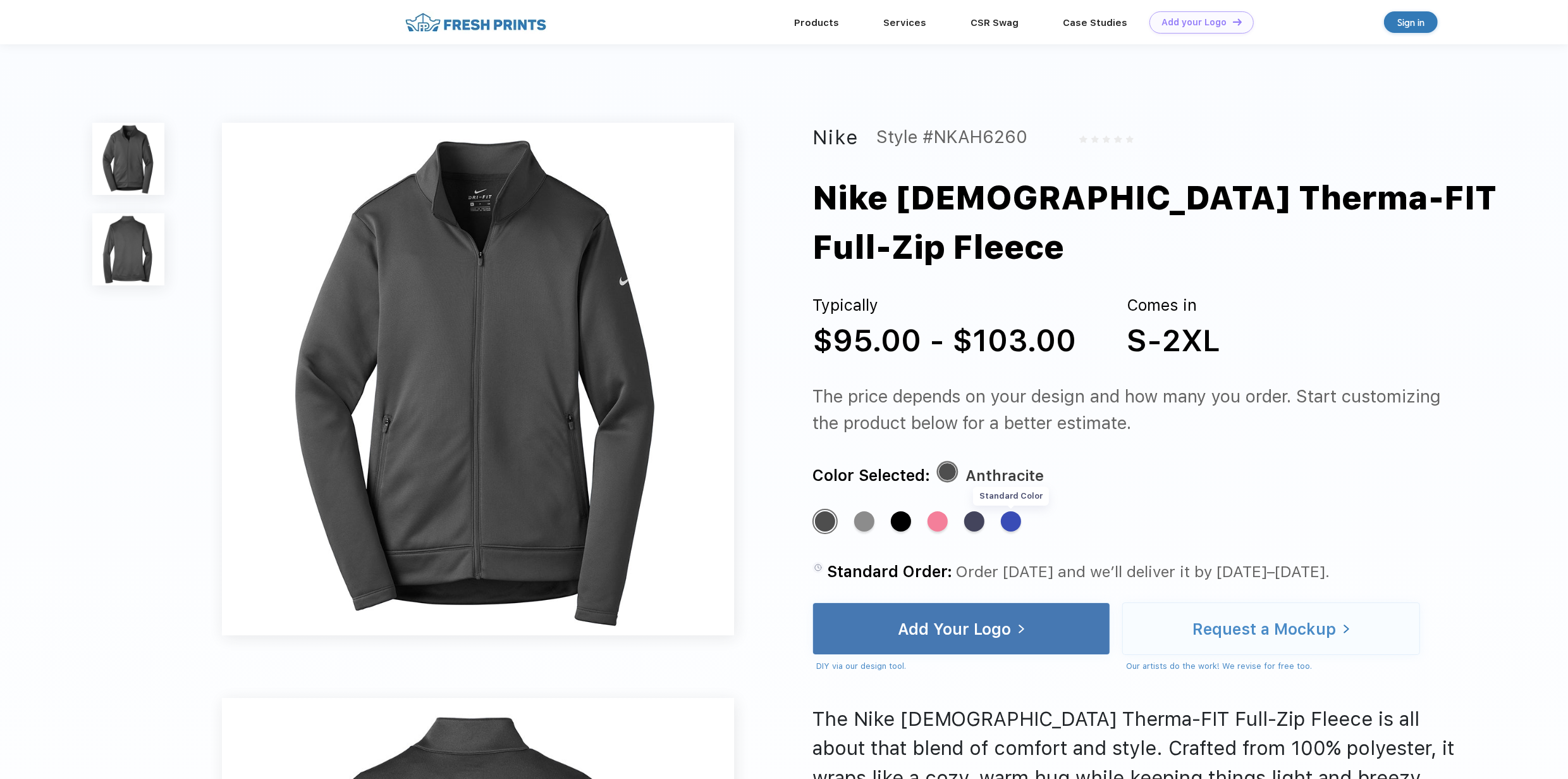
click at [1016, 511] on div "Standard Color" at bounding box center [1011, 521] width 20 height 20
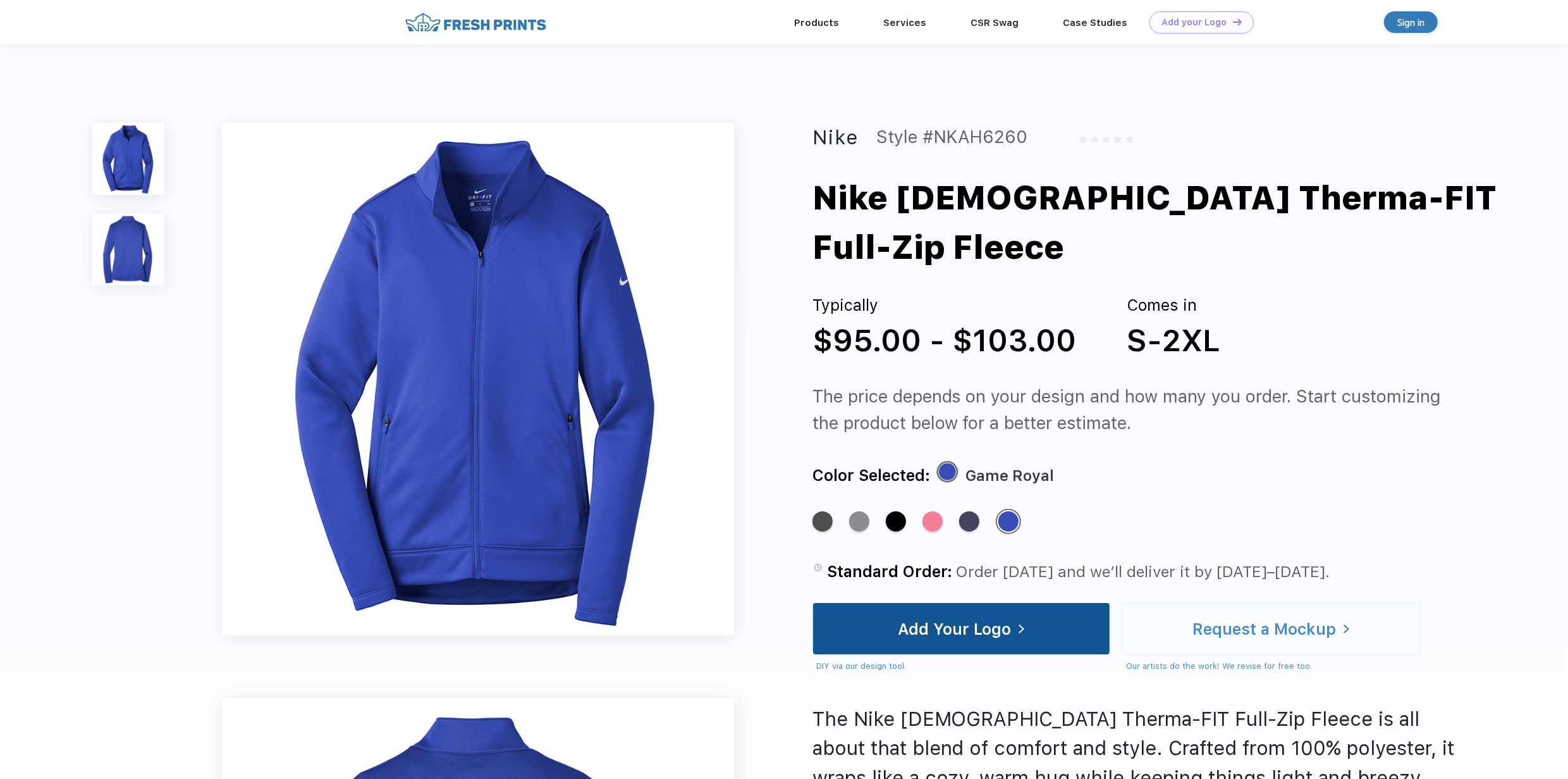
click at [954, 623] on div "Add Your Logo" at bounding box center [954, 629] width 113 height 13
